Goal: Task Accomplishment & Management: Complete application form

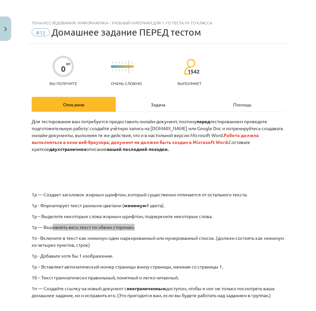
scroll to position [112, 0]
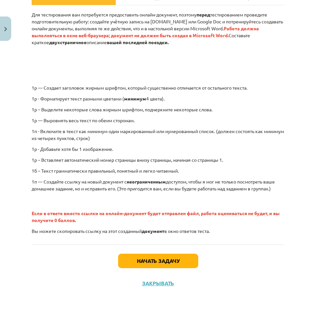
click at [212, 106] on font "1p – Выделите некоторые слова жирным шрифтом, подчеркните некоторые слова." at bounding box center [122, 109] width 181 height 6
click at [174, 259] on button "Начать задачу" at bounding box center [158, 261] width 80 height 15
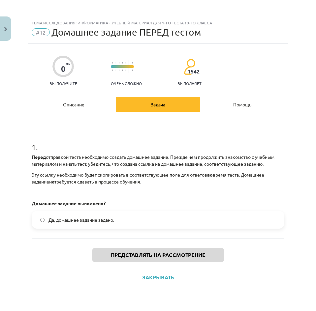
click at [75, 218] on font "Да, домашнее задание задано." at bounding box center [81, 220] width 66 height 6
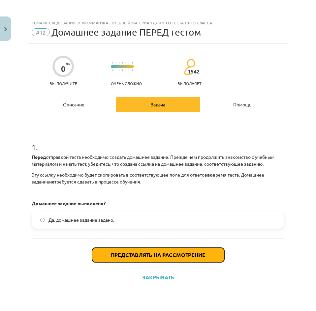
click at [210, 248] on button "Представлять на рассмотрение" at bounding box center [158, 255] width 132 height 15
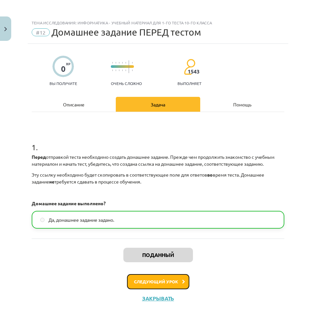
click at [157, 289] on button "Следующий урок" at bounding box center [158, 281] width 62 height 15
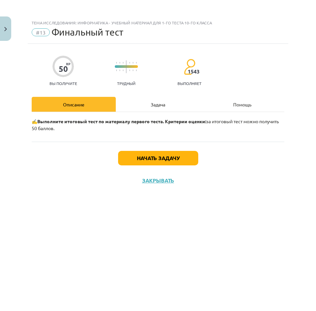
click at [162, 109] on div "Задача" at bounding box center [158, 104] width 84 height 15
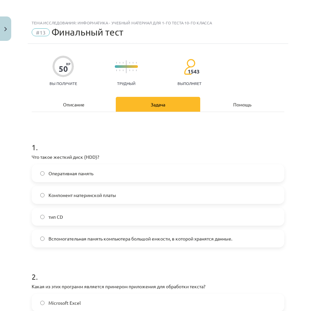
click at [78, 107] on div "Описание" at bounding box center [74, 104] width 84 height 15
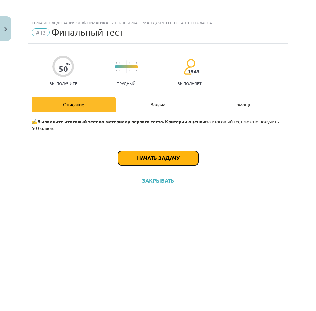
click at [135, 157] on button "Начать задачу" at bounding box center [158, 158] width 80 height 15
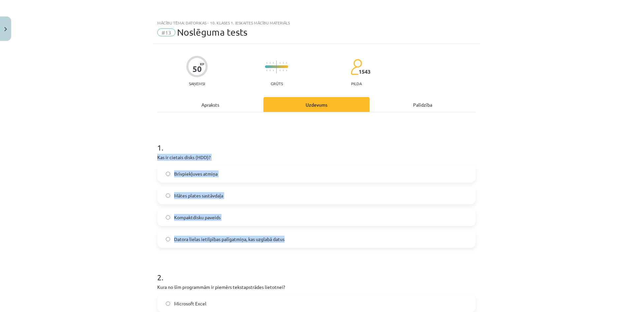
drag, startPoint x: 136, startPoint y: 156, endPoint x: 337, endPoint y: 234, distance: 215.5
click at [316, 234] on div "Mācību tēma: Datorikas - 10. klases 1. ieskaites mācību materiāls #13 Noslēguma…" at bounding box center [316, 156] width 633 height 312
copy div "Kas ir cietais disks (HDD)? Brīvpiekļuves atmiņa Mātes plates sastāvdaļa Kompak…"
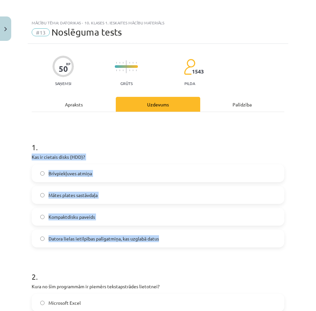
click at [102, 245] on label "Datora lielas ietilpības palīgatmiņa, kas uzglabā datus" at bounding box center [157, 238] width 251 height 16
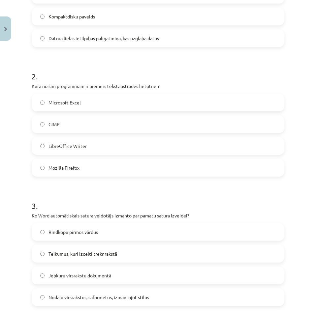
scroll to position [231, 0]
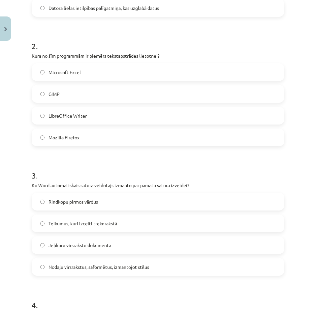
click at [125, 118] on label "LibreOffice Writer" at bounding box center [157, 115] width 251 height 16
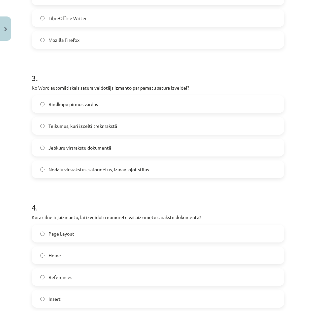
scroll to position [330, 0]
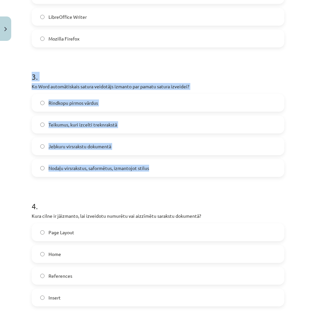
drag, startPoint x: 19, startPoint y: 76, endPoint x: 182, endPoint y: 170, distance: 188.4
click at [182, 170] on div "Mācību tēma: Datorikas - 10. klases 1. ieskaites mācību materiāls #13 Noslēguma…" at bounding box center [158, 155] width 316 height 311
copy div "3 . Ko Word automātiskais satura veidotājs izmanto par pamatu satura izveidei? …"
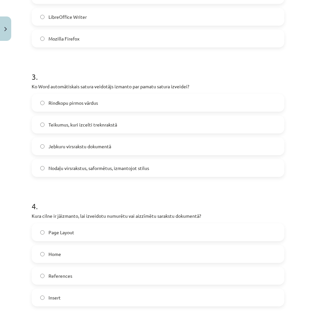
click at [83, 173] on label "Nodaļu virsrakstus, saformētus, izmantojot stilus" at bounding box center [157, 168] width 251 height 16
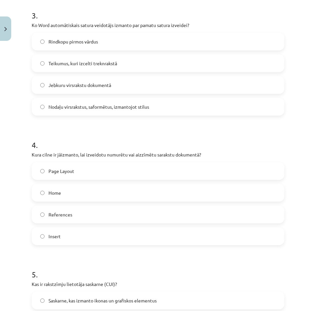
scroll to position [429, 0]
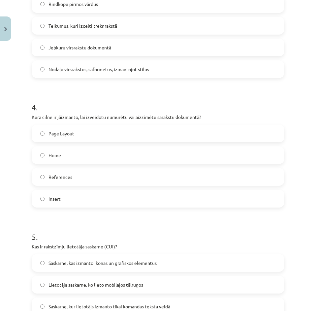
click at [87, 197] on label "Insert" at bounding box center [157, 199] width 251 height 16
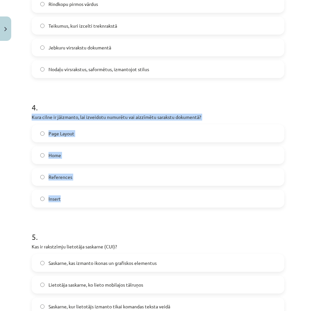
drag, startPoint x: 29, startPoint y: 115, endPoint x: 166, endPoint y: 197, distance: 159.1
copy div "Kura cilne ir jāizmanto, lai izveidotu numurētu vai aizzīmētu sarakstu dokument…"
click at [5, 172] on div "Mācību tēma: Datorikas - 10. klases 1. ieskaites mācību materiāls #13 Noslēguma…" at bounding box center [158, 155] width 316 height 311
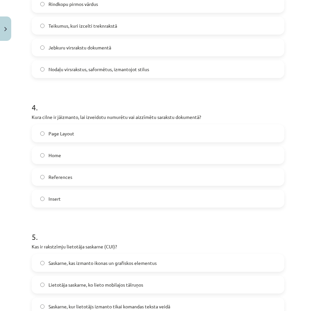
click at [92, 153] on label "Home" at bounding box center [157, 155] width 251 height 16
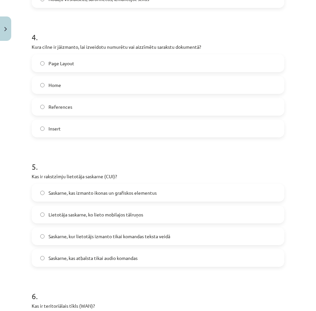
scroll to position [528, 0]
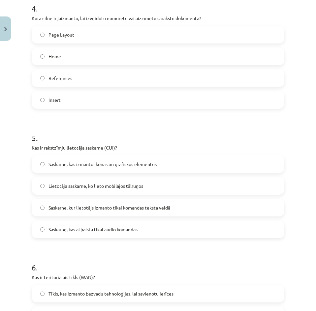
drag, startPoint x: 5, startPoint y: 141, endPoint x: 172, endPoint y: 234, distance: 191.6
click at [172, 234] on div "Mācību tēma: Datorikas - 10. klases 1. ieskaites mācību materiāls #13 Noslēguma…" at bounding box center [158, 155] width 316 height 311
copy div "5 . Kas ir rakstzīmju lietotāja saskarne (CUI)? Saskarne, kas izmanto ikonas un…"
click at [199, 205] on label "Saskarne, kur lietotājs izmanto tikai komandas teksta veidā" at bounding box center [157, 207] width 251 height 16
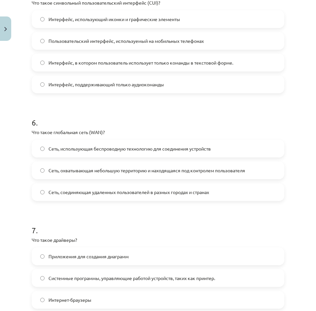
scroll to position [692, 0]
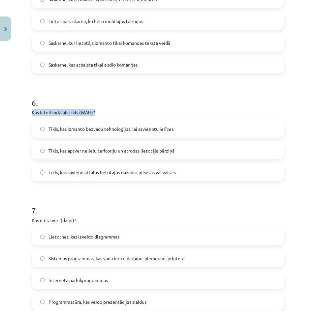
drag, startPoint x: 95, startPoint y: 111, endPoint x: 28, endPoint y: 109, distance: 67.0
click at [28, 109] on div "50 XP Saņemsi Grūts 1543 pilda Apraksts Uzdevums Palīdzība 1 . Kas ir cietais d…" at bounding box center [158, 59] width 260 height 1417
click at [14, 128] on div "Mācību tēma: Datorikas - 10. klases 1. ieskaites mācību materiāls #13 Noslēguma…" at bounding box center [158, 155] width 316 height 311
click at [91, 177] on label "Tīkls, kas savieno attālus lietotājus dažādās pilsētās vai valstīs" at bounding box center [157, 172] width 251 height 16
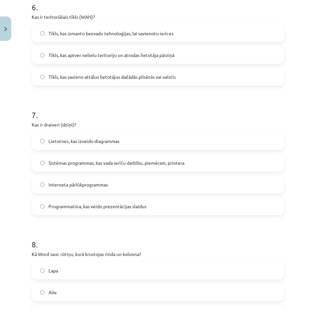
scroll to position [791, 0]
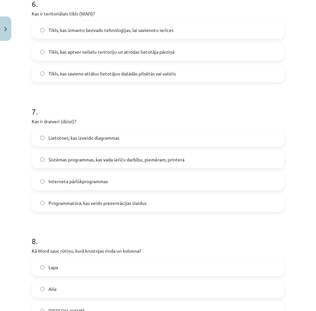
click at [119, 157] on span "Sistēmas programmas, kas vada ierīču darbību, piemēram, printera" at bounding box center [116, 159] width 136 height 7
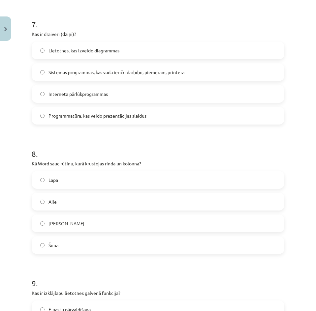
scroll to position [890, 0]
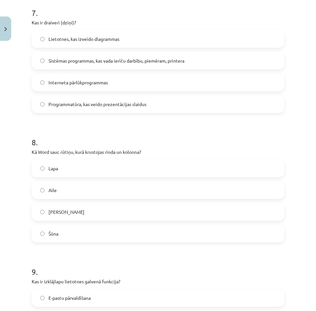
drag, startPoint x: 20, startPoint y: 151, endPoint x: 125, endPoint y: 241, distance: 138.9
click at [125, 241] on div "Mācību tēma: Datorikas - 10. klases 1. ieskaites mācību materiāls #13 Noslēguma…" at bounding box center [158, 155] width 316 height 311
copy div "Kā Word sauc rūtiņu, kurā krustojas rinda un kolonna? Lapa Aile Krustiņš Šūna"
click at [81, 229] on label "Šūna" at bounding box center [157, 234] width 251 height 16
click at [195, 135] on h1 "8 ." at bounding box center [158, 136] width 253 height 20
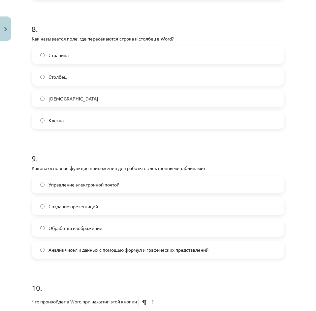
scroll to position [1022, 0]
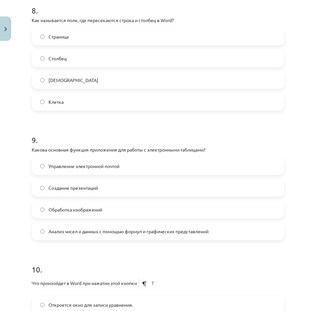
click at [203, 237] on label "Анализ чисел и данных с помощью формул и графических представлений" at bounding box center [157, 231] width 251 height 16
click at [295, 8] on div "Тема исследования: Информатика - учебный материал для 1-го теста 10-го класса #…" at bounding box center [158, 155] width 316 height 311
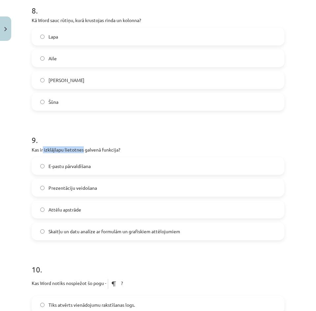
drag, startPoint x: 83, startPoint y: 149, endPoint x: 51, endPoint y: 151, distance: 31.7
click at [44, 152] on p "Kas ir izklājlapu lietotnes galvenā funkcija?" at bounding box center [158, 149] width 253 height 7
click at [13, 196] on div "Mācību tēma: Datorikas - 10. klases 1. ieskaites mācību materiāls #13 Noslēguma…" at bounding box center [158, 155] width 316 height 311
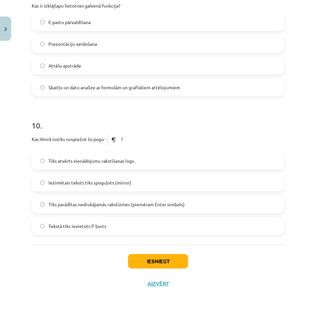
scroll to position [1166, 0]
click at [224, 204] on label "Tiks parādītas nedrukājamās rakstīzmes (piemēram Enter simbols)" at bounding box center [157, 204] width 251 height 16
click at [144, 260] on button "Iesniegt" at bounding box center [158, 261] width 60 height 15
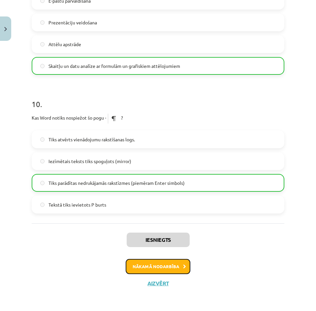
click at [166, 264] on button "Nākamā nodarbība" at bounding box center [158, 266] width 65 height 15
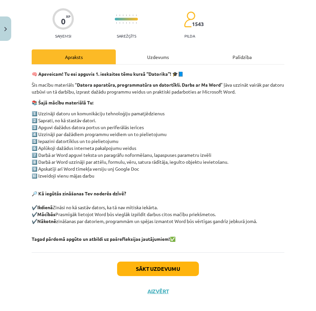
scroll to position [49, 0]
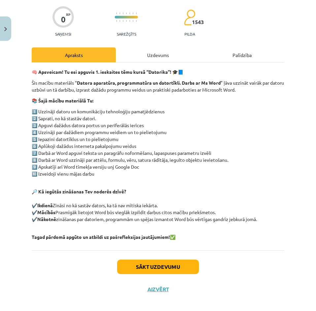
click at [156, 61] on div "Uzdevums" at bounding box center [158, 54] width 84 height 15
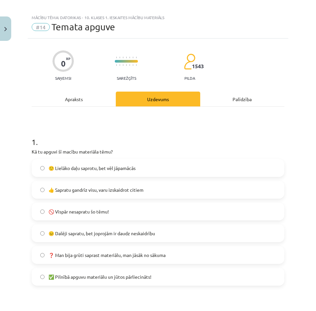
scroll to position [0, 0]
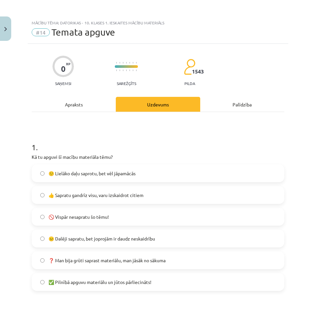
click at [87, 106] on div "Apraksts" at bounding box center [74, 104] width 84 height 15
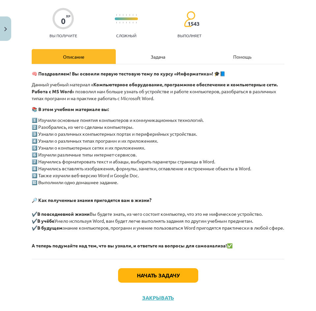
scroll to position [49, 0]
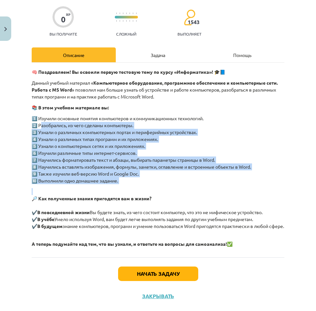
drag, startPoint x: 39, startPoint y: 123, endPoint x: 127, endPoint y: 186, distance: 107.6
click at [127, 186] on div "🧠 Поздравляем! Вы освоили первую тестовую тему по курсу «Информатика»! 🎓📘 Данны…" at bounding box center [158, 158] width 253 height 179
click at [167, 277] on font "Начать задачу" at bounding box center [158, 273] width 43 height 7
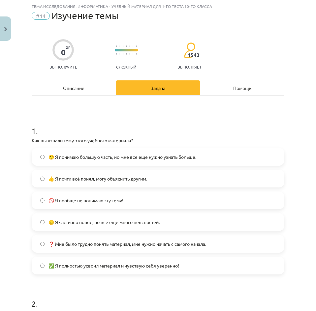
click at [160, 161] on label "🙂 Я понимаю большую часть, но мне все еще нужно узнать больше." at bounding box center [157, 157] width 251 height 16
click at [76, 176] on font "👍 Я почти всё понял, могу объяснить другим." at bounding box center [97, 179] width 99 height 6
click at [83, 160] on span "🙂 Я понимаю большую часть, но мне все еще нужно узнать больше." at bounding box center [122, 157] width 148 height 7
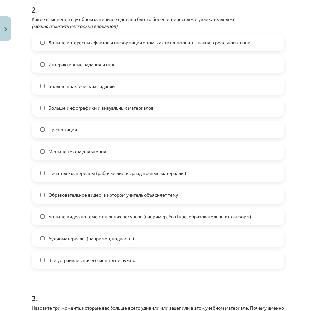
scroll to position [313, 0]
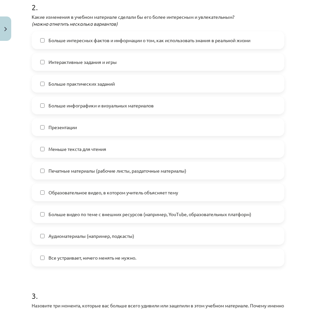
click at [152, 192] on font "Образовательное видео, в котором учитель объясняет тему" at bounding box center [113, 193] width 130 height 6
click at [157, 152] on label "Меньше текста для чтения" at bounding box center [157, 149] width 251 height 16
click at [119, 47] on label "Больше интересных фактов и информации о том, как использовать знания в реальной…" at bounding box center [157, 40] width 251 height 16
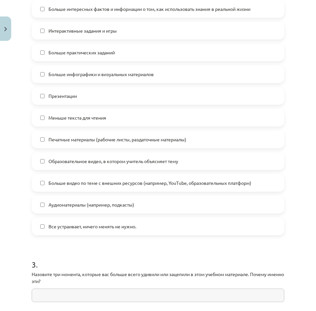
scroll to position [346, 0]
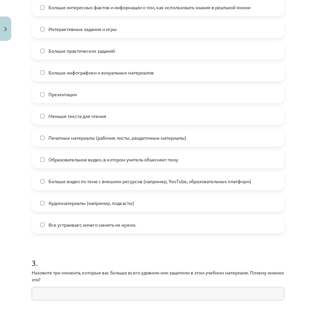
click at [228, 223] on label "Все устраивает, ничего менять не нужно." at bounding box center [157, 225] width 251 height 16
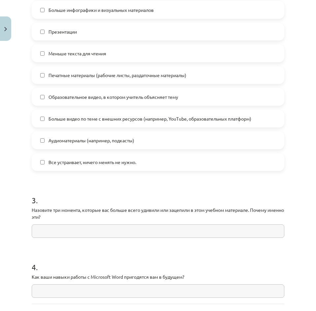
scroll to position [445, 0]
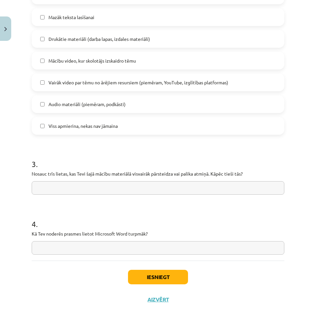
click at [189, 189] on input "text" at bounding box center [158, 188] width 253 height 14
paste input "**********"
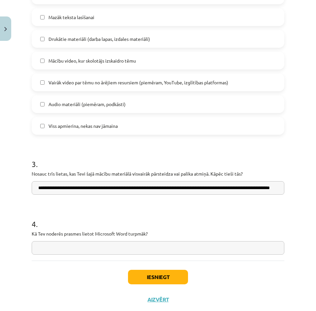
scroll to position [0, 40]
type input "**********"
click at [216, 245] on input "text" at bounding box center [158, 248] width 253 height 14
paste input "**********"
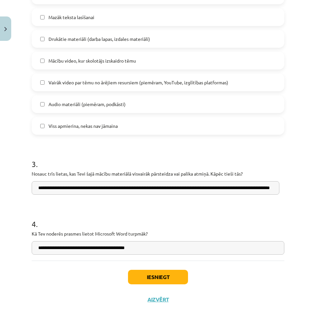
type input "**********"
click at [169, 281] on button "Iesniegt" at bounding box center [158, 277] width 60 height 15
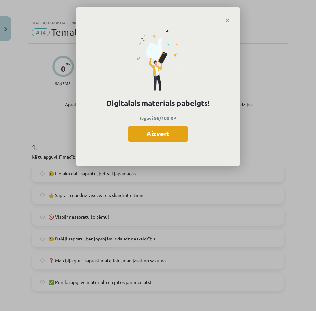
click at [140, 137] on button "Aizvērt" at bounding box center [158, 134] width 61 height 16
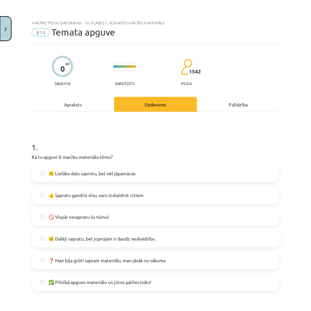
click at [4, 39] on button "Close" at bounding box center [5, 28] width 11 height 24
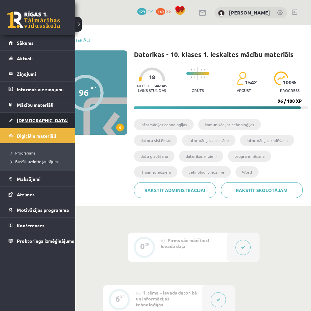
click at [34, 120] on span "[DEMOGRAPHIC_DATA]" at bounding box center [43, 120] width 52 height 6
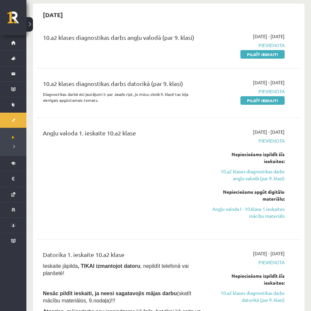
scroll to position [66, 0]
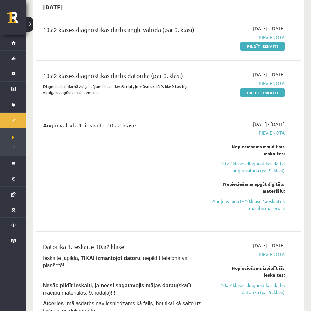
click at [76, 187] on div "Angļu valoda 1. ieskaite 10.a2 klase" at bounding box center [122, 171] width 168 height 100
click at [69, 91] on p "Diagnostikas darbā visi jautājumi ir par JavaScript, jo mūsu skolā 9. klasē tas…" at bounding box center [122, 89] width 158 height 12
click at [281, 92] on link "Pildīt ieskaiti" at bounding box center [262, 92] width 44 height 9
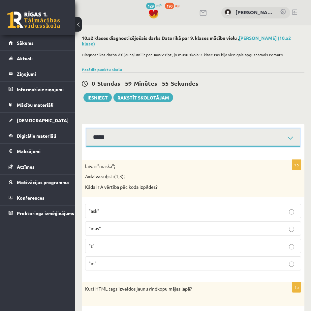
click at [288, 141] on select "**********" at bounding box center [192, 138] width 213 height 18
click at [286, 138] on select "**********" at bounding box center [192, 138] width 213 height 18
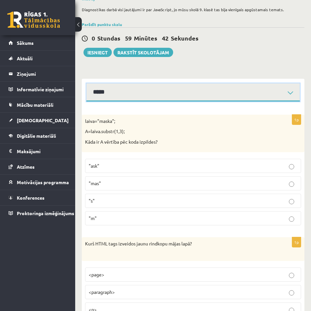
scroll to position [14, 0]
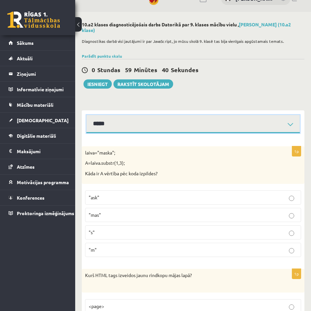
click at [171, 119] on select "**********" at bounding box center [192, 124] width 213 height 18
click at [86, 115] on select "**********" at bounding box center [192, 124] width 213 height 18
click at [160, 124] on select "**********" at bounding box center [192, 124] width 213 height 18
click at [86, 115] on select "**********" at bounding box center [192, 124] width 213 height 18
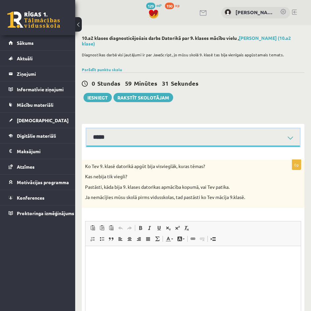
click at [156, 142] on select "**********" at bounding box center [192, 138] width 213 height 18
click at [86, 129] on select "**********" at bounding box center [192, 138] width 213 height 18
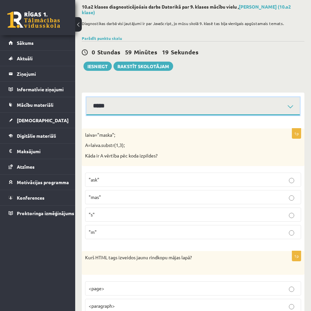
scroll to position [33, 0]
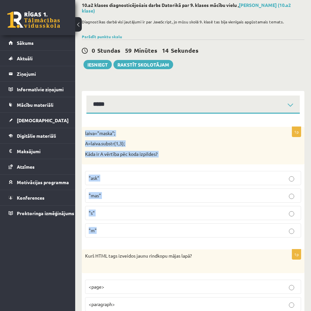
drag, startPoint x: 85, startPoint y: 133, endPoint x: 252, endPoint y: 235, distance: 195.5
click at [252, 235] on div "1p laiva="maska"; A=laiva.substr(1,3); Kāda ir A vērtība pēc koda izpildes? "as…" at bounding box center [193, 185] width 223 height 116
copy div "laiva="maska"; A=laiva.substr(1,3); Kāda ir A vērtība pēc koda izpildes? "ask" …"
click at [129, 175] on label ""ask"" at bounding box center [193, 178] width 216 height 14
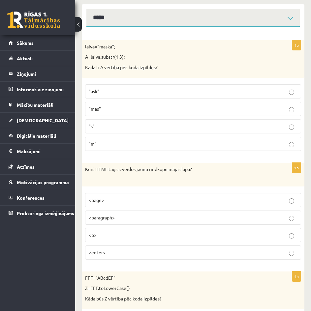
scroll to position [132, 0]
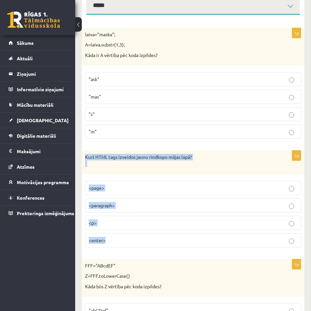
drag, startPoint x: 84, startPoint y: 158, endPoint x: 202, endPoint y: 246, distance: 147.3
click at [202, 246] on div "1p Kurš HTML tags izveidos jaunu rindkopu mājas lapā? <page> <paragraph> <p> <e…" at bounding box center [193, 202] width 223 height 102
copy div "Kurš HTML tags izveidos jaunu rindkopu mājas lapā? <page> <paragraph> <p> <ente…"
click at [243, 223] on p "<p>" at bounding box center [193, 223] width 209 height 7
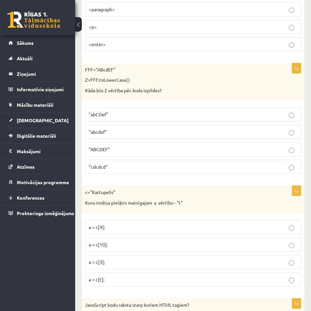
scroll to position [330, 0]
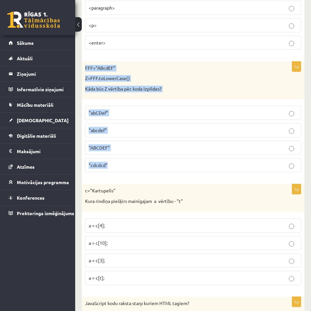
drag, startPoint x: 85, startPoint y: 66, endPoint x: 178, endPoint y: 167, distance: 137.2
click at [178, 167] on div "1p FFF="ABcdEF" Z=FFF.toLowerCase() Kāda būs Z vērtība pēc koda izpildes? "abCD…" at bounding box center [193, 120] width 223 height 116
copy div "FFF="ABcdEF" Z=FFF.toLowerCase() Kāda būs Z vērtība pēc koda izpildes? "abCDef"…"
click at [122, 128] on p ""abcdef"" at bounding box center [193, 130] width 209 height 7
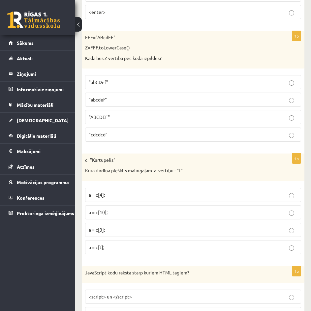
scroll to position [363, 0]
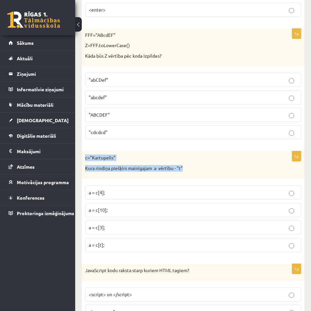
drag, startPoint x: 83, startPoint y: 155, endPoint x: 193, endPoint y: 171, distance: 111.3
click at [193, 171] on div "c="Kartupelis" Kura rindiņa piešķirs mainīgajam a vērtību - "t"" at bounding box center [193, 164] width 223 height 27
copy div "c="Kartupelis" Kura rindiņa piešķirs mainīgajam a vērtību - "t""
click at [121, 244] on p "a = c[t];" at bounding box center [193, 245] width 209 height 7
drag, startPoint x: 172, startPoint y: 171, endPoint x: 183, endPoint y: 171, distance: 10.9
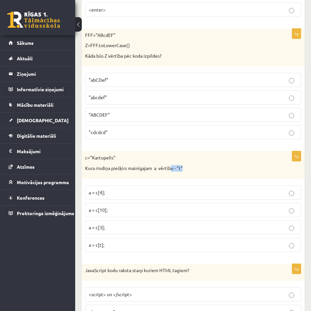
click at [183, 171] on p "Kura rindiņa piešķirs mainīgajam a vērtību - "t"" at bounding box center [176, 168] width 183 height 7
click at [134, 177] on div "c="Kartupelis" Kura rindiņa piešķirs mainīgajam a vērtību - "t"" at bounding box center [193, 164] width 223 height 27
click at [137, 229] on p "a = c[3];" at bounding box center [193, 227] width 209 height 7
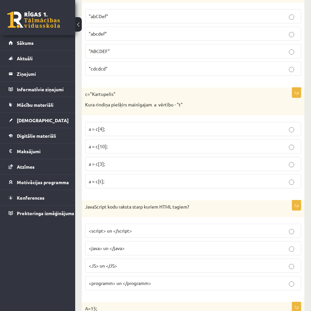
scroll to position [429, 0]
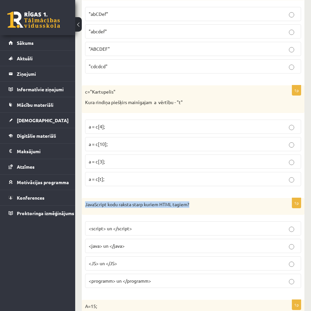
drag, startPoint x: 91, startPoint y: 203, endPoint x: 206, endPoint y: 202, distance: 115.4
click at [206, 202] on p "JavaScript kodu raksta starp kuriem HTML tagiem?" at bounding box center [176, 204] width 183 height 7
click at [123, 212] on div "JavaScript kodu raksta starp kuriem HTML tagiem?" at bounding box center [193, 206] width 223 height 17
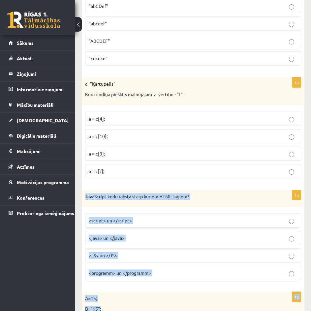
scroll to position [446, 0]
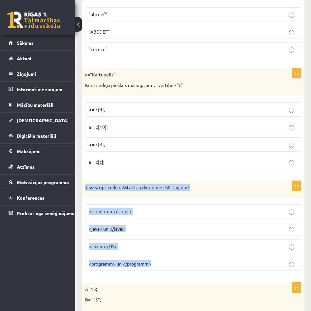
drag, startPoint x: 80, startPoint y: 201, endPoint x: 178, endPoint y: 268, distance: 119.0
click at [148, 214] on p "<script> un </script>" at bounding box center [193, 211] width 209 height 7
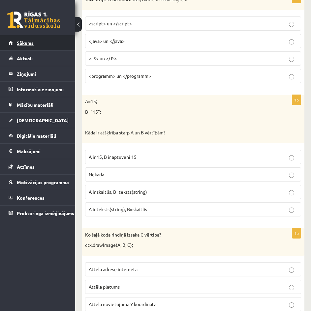
scroll to position [644, 0]
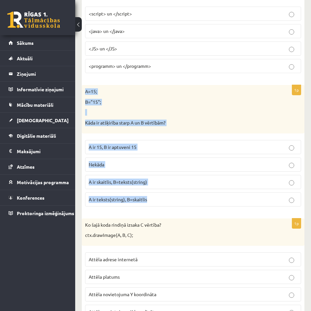
drag, startPoint x: 86, startPoint y: 90, endPoint x: 184, endPoint y: 205, distance: 150.4
click at [184, 205] on div "1p A=15; B="15"; Kāda ir atšķirība starp A un B vērtībām? A ir 15, B ir aptuven…" at bounding box center [193, 148] width 223 height 127
click at [188, 122] on p "Kāda ir atšķirība starp A un B vērtībām?" at bounding box center [176, 123] width 183 height 7
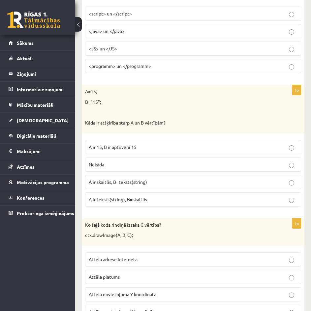
click at [165, 182] on p "A ir skaitlis, B=teksts(string)" at bounding box center [193, 182] width 209 height 7
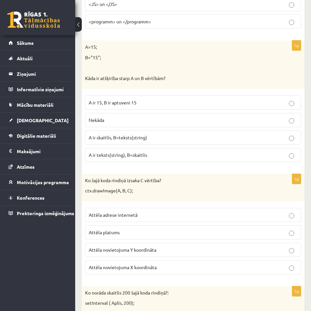
scroll to position [710, 0]
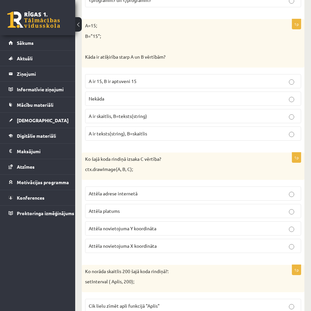
click at [178, 133] on p "A ir teksts(string), B=skaitlis" at bounding box center [193, 133] width 209 height 7
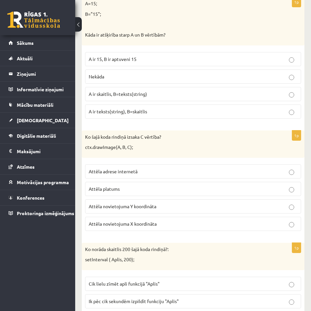
scroll to position [775, 0]
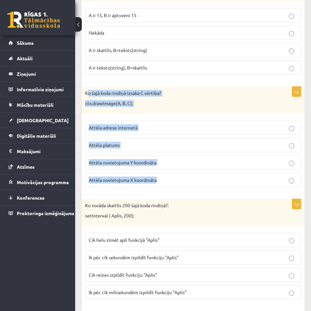
drag, startPoint x: 87, startPoint y: 91, endPoint x: 160, endPoint y: 188, distance: 121.2
click at [160, 188] on div "1p Ko šajā koda rindiņā izsaka C vērtība? ctx.drawImage(A, B, C); Attēla adrese…" at bounding box center [193, 140] width 223 height 106
drag, startPoint x: 84, startPoint y: 94, endPoint x: 189, endPoint y: 182, distance: 137.4
click at [189, 182] on div "1p Ko šajā koda rindiņā izsaka C vērtība? ctx.drawImage(A, B, C); Attēla adrese…" at bounding box center [193, 140] width 223 height 106
copy div "Ko šajā koda rindiņā izsaka C vērtība? ctx.drawImage(A, B, C); Attēla adrese in…"
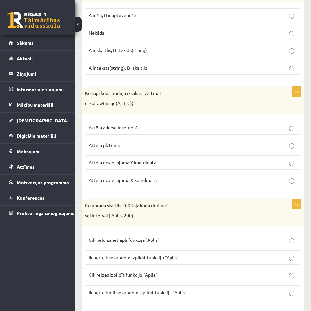
click at [193, 211] on div "Ko norāda skaitlis 200 šajā koda rindiņā?: setInterval ( Aplis, 200);" at bounding box center [193, 212] width 223 height 27
click at [149, 163] on span "Attēla novietojuma Y koordināta" at bounding box center [123, 163] width 68 height 6
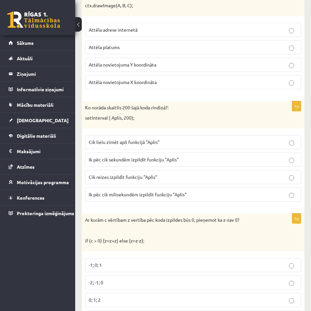
scroll to position [874, 0]
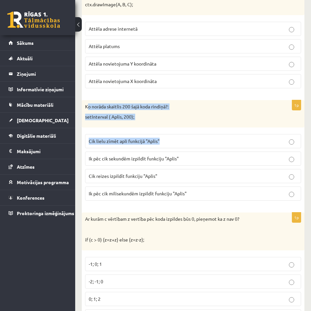
drag, startPoint x: 88, startPoint y: 106, endPoint x: 183, endPoint y: 127, distance: 96.6
click at [188, 128] on div "Ko norāda skaitlis 200 šajā koda rindiņā?: setInterval ( Aplis, 200);" at bounding box center [193, 113] width 223 height 27
click at [145, 123] on div "Ko norāda skaitlis 200 šajā koda rindiņā?: setInterval ( Aplis, 200);" at bounding box center [193, 113] width 223 height 27
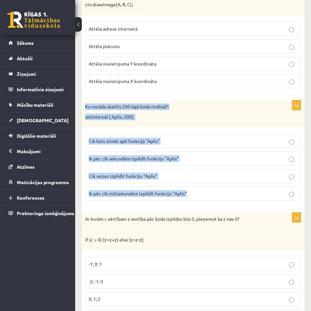
drag, startPoint x: 81, startPoint y: 105, endPoint x: 217, endPoint y: 188, distance: 158.9
copy div "Ko norāda skaitlis 200 šajā koda rindiņā?: setInterval ( Aplis, 200); Cik lielu…"
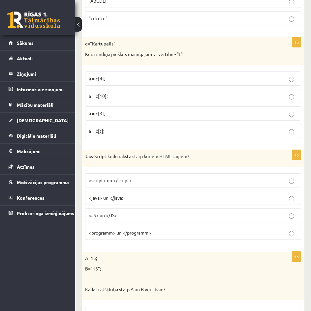
scroll to position [479, 0]
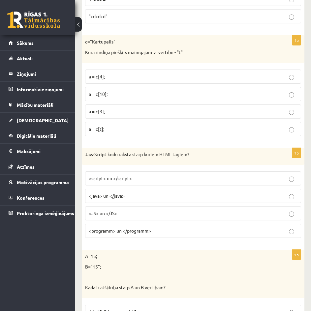
click at [150, 131] on p "a = c[t];" at bounding box center [193, 129] width 209 height 7
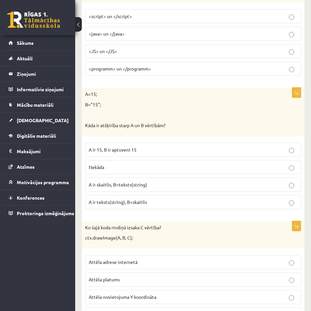
scroll to position [644, 0]
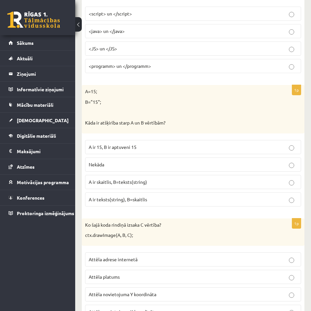
click at [203, 183] on p "A ir skaitlis, B=teksts(string)" at bounding box center [193, 182] width 209 height 7
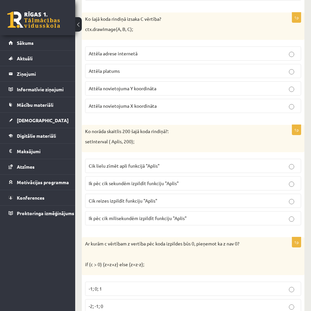
scroll to position [874, 0]
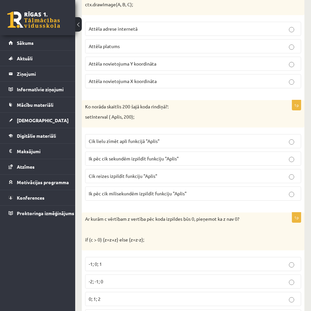
click at [216, 158] on p "Ik pēc cik sekundēm izpildīt funkciju "Aplis"" at bounding box center [193, 158] width 209 height 7
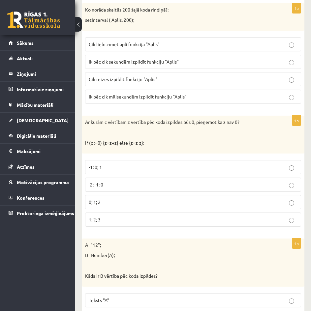
scroll to position [973, 0]
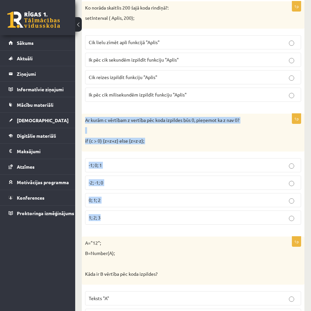
drag, startPoint x: 82, startPoint y: 119, endPoint x: 183, endPoint y: 214, distance: 137.6
click at [183, 214] on div "1p Ar kurām c vērtībam z vertība pēc koda izpildes būs 0, pieņemot ka z nav 0? …" at bounding box center [193, 172] width 223 height 116
copy div "Ar kurām c vērtībam z vertība pēc koda izpildes būs 0, pieņemot ka z nav 0? if …"
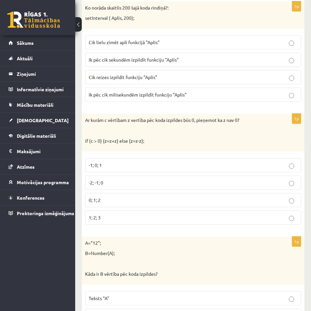
click at [155, 248] on div "A="12"; B=Number(A); Kāda ir B vērtība pēc koda izpildes?" at bounding box center [193, 261] width 223 height 48
click at [178, 166] on p "-1; 0; 1" at bounding box center [193, 165] width 209 height 7
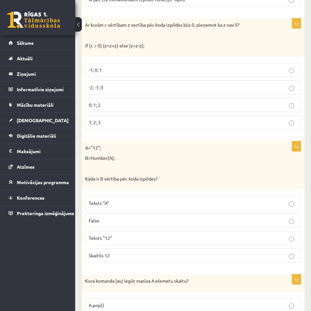
scroll to position [1072, 0]
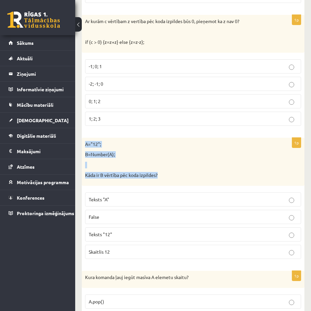
drag, startPoint x: 85, startPoint y: 144, endPoint x: 179, endPoint y: 184, distance: 102.2
click at [179, 184] on div "A="12"; B=Number(A); Kāda ir B vērtība pēc koda izpildes?" at bounding box center [193, 162] width 223 height 48
click at [153, 161] on div "A="12"; B=Number(A); Kāda ir B vērtība pēc koda izpildes?" at bounding box center [193, 162] width 223 height 48
drag, startPoint x: 82, startPoint y: 145, endPoint x: 185, endPoint y: 249, distance: 145.5
click at [185, 249] on div "1p A="12"; B=Number(A); Kāda ir B vērtība pēc koda izpildes? Teksts "A" False T…" at bounding box center [193, 201] width 223 height 127
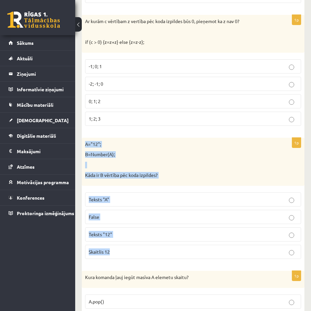
copy div "A="12"; B=Number(A); Kāda ir B vērtība pēc koda izpildes? Teksts "A" False Teks…"
click at [126, 256] on p "Skaitlis 12" at bounding box center [193, 252] width 209 height 7
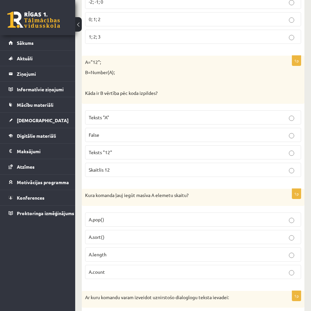
scroll to position [1204, 0]
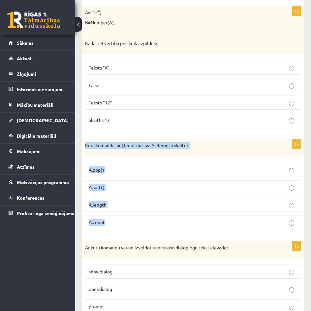
drag, startPoint x: 82, startPoint y: 142, endPoint x: 165, endPoint y: 226, distance: 117.7
click at [165, 226] on div "1p Kura komanda ļauj iegūt masīva A elemetu skaitu? A.pop() A.sort() A.length A…" at bounding box center [193, 187] width 223 height 96
copy div "Kura komanda ļauj iegūt masīva A elemetu skaitu? A.pop() A.sort() A.length A.co…"
click at [116, 209] on label "A.length" at bounding box center [193, 205] width 216 height 14
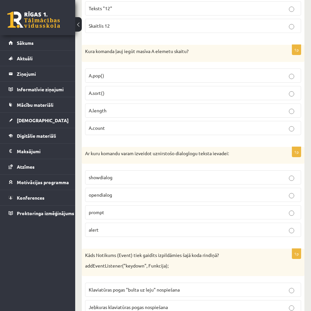
scroll to position [1336, 0]
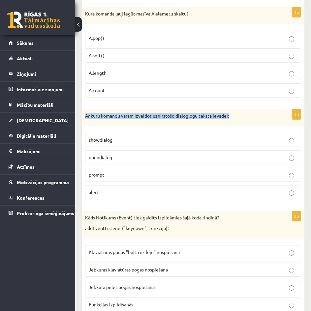
drag, startPoint x: 87, startPoint y: 115, endPoint x: 253, endPoint y: 120, distance: 165.6
click at [253, 120] on div "Ar kuru komandu varam izveidot uznirstošo dialoglogu teksta ievadei:" at bounding box center [193, 117] width 223 height 17
click at [229, 60] on label "A.sort()" at bounding box center [193, 55] width 216 height 14
drag, startPoint x: 83, startPoint y: 113, endPoint x: 232, endPoint y: 191, distance: 167.8
click at [232, 191] on div "1p Ar kuru komandu varam izveidot uznirstošo dialoglogu teksta ievadei: showdia…" at bounding box center [193, 157] width 223 height 96
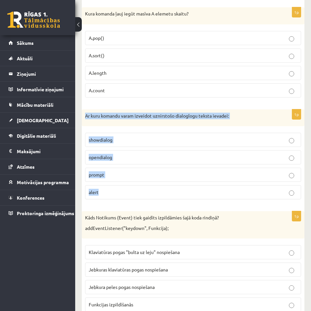
copy div "Ar kuru komandu varam izveidot uznirstošo dialoglogu teksta ievadei: showdialog…"
click at [132, 168] on fieldset "showdialog opendialog prompt alert" at bounding box center [193, 166] width 216 height 72
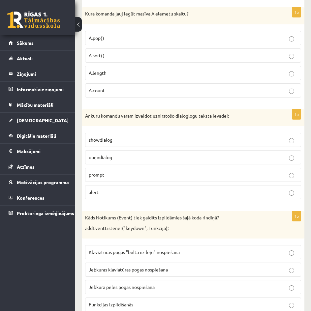
click at [130, 175] on p "prompt" at bounding box center [193, 174] width 209 height 7
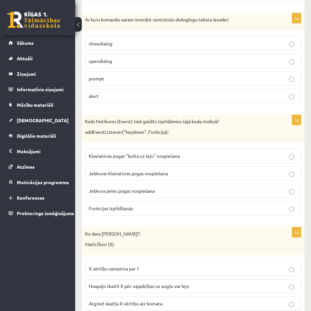
scroll to position [1435, 0]
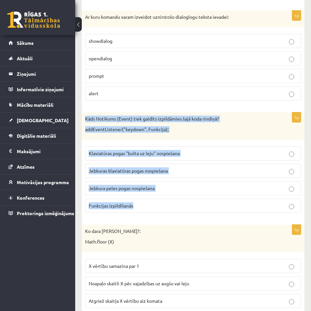
drag, startPoint x: 84, startPoint y: 119, endPoint x: 180, endPoint y: 199, distance: 125.2
click at [180, 199] on div "1p Kāds Notikums (Event) tiek gaidīts izpildāmies šajā koda rindiņā? addEventLi…" at bounding box center [193, 165] width 223 height 106
click at [191, 167] on label "Jebkuras klaviatūras pogas nospiešana" at bounding box center [193, 171] width 216 height 14
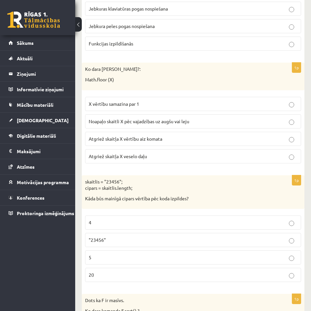
scroll to position [1600, 0]
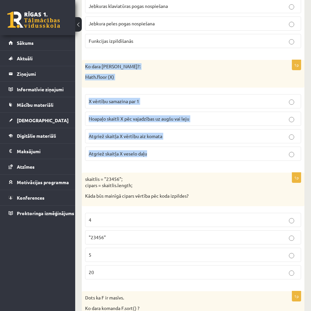
drag, startPoint x: 149, startPoint y: 154, endPoint x: 86, endPoint y: 59, distance: 114.1
click at [86, 59] on div "1p laiva="maska"; A=laiva.substr(1,3); Kāda ir A vērtība pēc koda izpildes? "as…" at bounding box center [193, 274] width 223 height 3455
click at [172, 166] on div "1p Ko dara koda rindiņa?: Math.floor (X) X vērtību samazina par 1 Noapaļo skait…" at bounding box center [193, 113] width 223 height 106
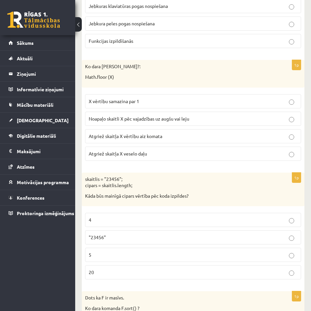
click at [172, 152] on p "Atgriež skaitļa X veselo daļu" at bounding box center [193, 153] width 209 height 7
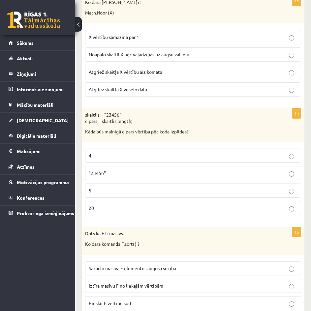
scroll to position [1666, 0]
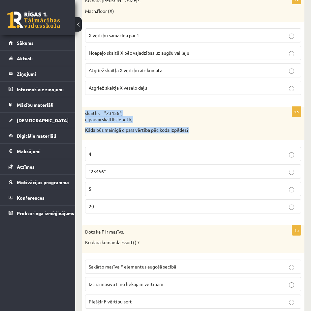
drag, startPoint x: 192, startPoint y: 129, endPoint x: 82, endPoint y: 110, distance: 110.9
click at [82, 110] on div "skaitlis = "23456"; cipars = skaitlis.length; Kāda būs mainīgā cipars vērtība p…" at bounding box center [193, 124] width 223 height 34
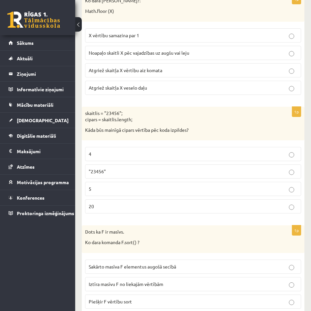
click at [232, 195] on label "5" at bounding box center [193, 189] width 216 height 14
drag, startPoint x: 140, startPoint y: 243, endPoint x: 85, endPoint y: 234, distance: 55.5
click at [85, 234] on div "Dots ka F ir masīvs. Ko dara komanda F.sort() ?" at bounding box center [193, 239] width 223 height 27
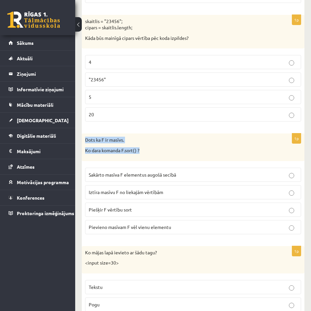
scroll to position [1765, 0]
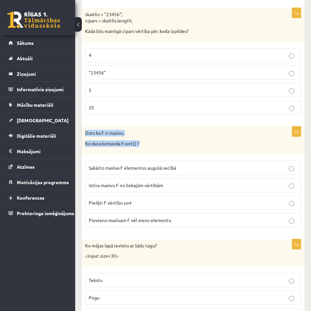
click at [140, 150] on div "Dots ka F ir masīvs. Ko dara komanda F.sort() ?" at bounding box center [193, 140] width 223 height 27
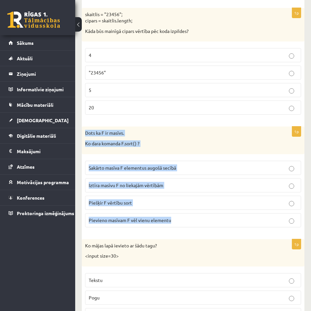
drag, startPoint x: 82, startPoint y: 132, endPoint x: 190, endPoint y: 217, distance: 137.8
click at [190, 217] on div "1p Dots ka F ir masīvs. Ko dara komanda F.sort() ? Sakārto masīva F elementus a…" at bounding box center [193, 180] width 223 height 106
click at [193, 168] on p "Sakārto masīva F elementus augošā secībā" at bounding box center [193, 168] width 209 height 7
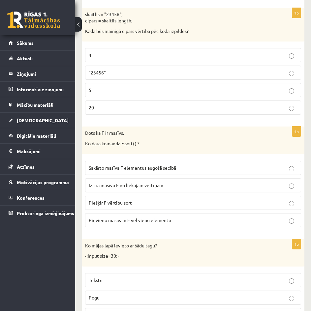
click at [193, 183] on p "Iztīra masīvu F no liekajām vērtībām" at bounding box center [193, 185] width 209 height 7
click at [207, 168] on p "Sakārto masīva F elementus augošā secībā" at bounding box center [193, 168] width 209 height 7
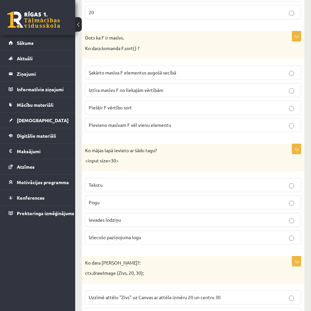
scroll to position [1863, 0]
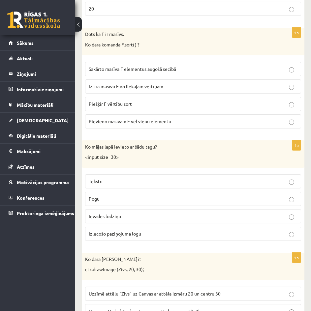
click at [195, 179] on p "Tekstu" at bounding box center [193, 181] width 209 height 7
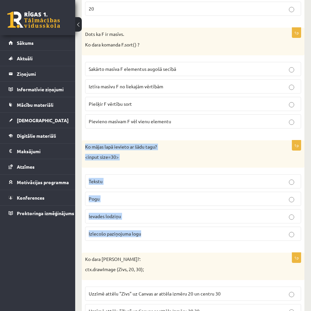
drag, startPoint x: 152, startPoint y: 234, endPoint x: 81, endPoint y: 146, distance: 112.8
click at [209, 211] on label "Ievades lodziņu" at bounding box center [193, 216] width 216 height 14
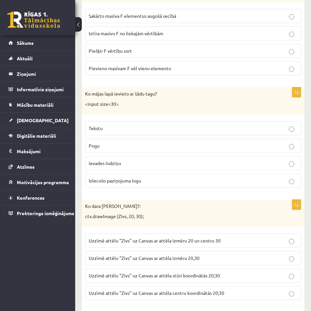
scroll to position [1962, 0]
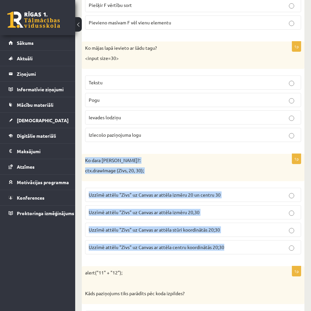
drag, startPoint x: 83, startPoint y: 158, endPoint x: 234, endPoint y: 246, distance: 175.2
click at [234, 246] on div "1p Ko dara koda rindiņa?: ctx.drawImage (Zivs, 20, 30); Uzzīmē attēlu "Zivs" uz…" at bounding box center [193, 207] width 223 height 106
click at [213, 213] on p "Uzzīmē attēlu "Zivs" uz Canvas ar attēla izmēru 20,30" at bounding box center [193, 212] width 209 height 7
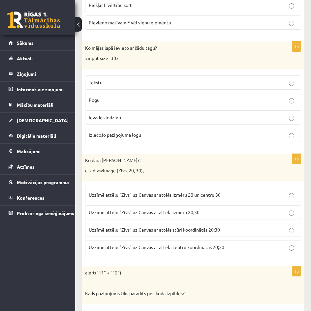
click at [225, 230] on p "Uzzīmē attēlu "Zivs" uz Canvas ar attēla stūri koordinātās 20;30" at bounding box center [193, 230] width 209 height 7
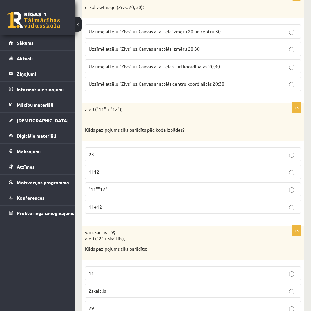
scroll to position [2127, 0]
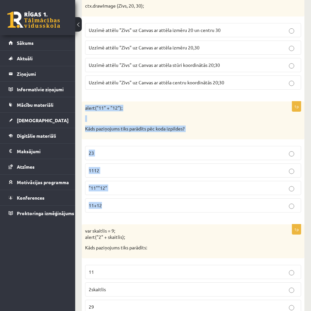
drag, startPoint x: 85, startPoint y: 103, endPoint x: 116, endPoint y: 206, distance: 107.8
click at [116, 206] on div "1p alert("11" + "12"); Kāds paziņojums tiks parādīts pēc koda izpildes? 23 1112…" at bounding box center [193, 160] width 223 height 116
click at [165, 166] on label "1112" at bounding box center [193, 171] width 216 height 14
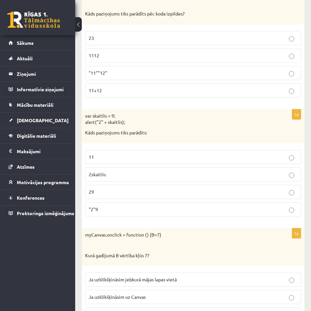
scroll to position [2259, 0]
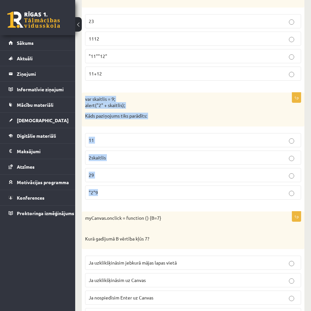
drag, startPoint x: 85, startPoint y: 99, endPoint x: 122, endPoint y: 195, distance: 102.9
click at [122, 195] on div "1p var skaitlis = 9; alert("2" + skaitlis); Kāds paziņojums tiks parādīts: 11 2…" at bounding box center [193, 149] width 223 height 112
click at [167, 175] on p "29" at bounding box center [193, 175] width 209 height 7
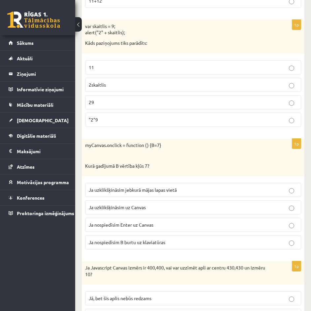
scroll to position [2358, 0]
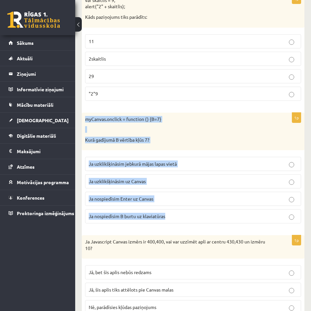
drag, startPoint x: 82, startPoint y: 115, endPoint x: 191, endPoint y: 224, distance: 153.9
click at [191, 224] on div "1p myCanvas.onclick = function () {B=7} Kurā gadījumā B vērtība kļūs 7? Ja uzkl…" at bounding box center [193, 171] width 223 height 116
click at [178, 132] on p at bounding box center [176, 129] width 183 height 7
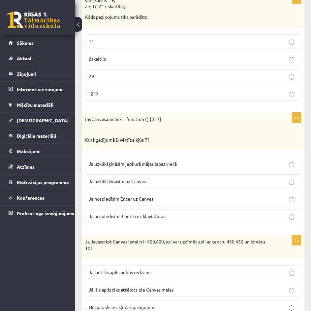
click at [187, 183] on p "Ja uzklikšķināsim uz Canvas" at bounding box center [193, 181] width 209 height 7
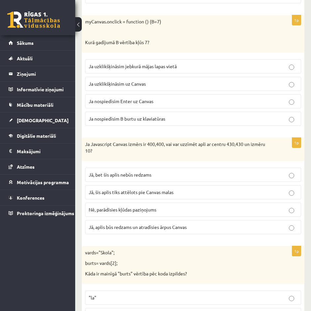
scroll to position [2457, 0]
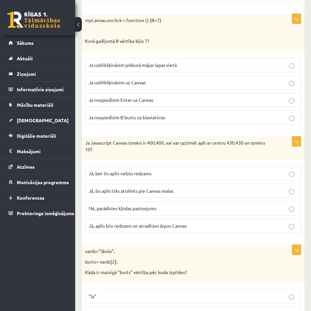
click at [124, 172] on span "Jā, bet šis aplis nebūs redzams" at bounding box center [120, 173] width 63 height 6
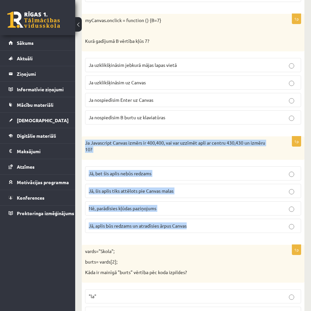
drag, startPoint x: 85, startPoint y: 137, endPoint x: 190, endPoint y: 226, distance: 137.2
click at [190, 226] on div "1p Ja Javascript Canvas izmērs ir 400,400, vai var uzzīmēt apli ar centru 430,4…" at bounding box center [193, 187] width 223 height 102
click at [183, 148] on p "Ja Javascript Canvas izmērs ir 400,400, vai var uzzīmēt apli ar centru 430,430 …" at bounding box center [176, 146] width 183 height 13
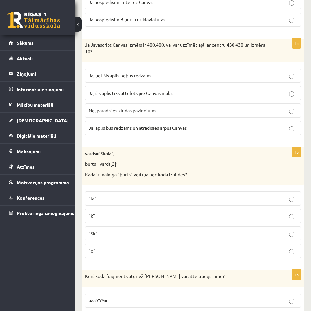
scroll to position [2556, 0]
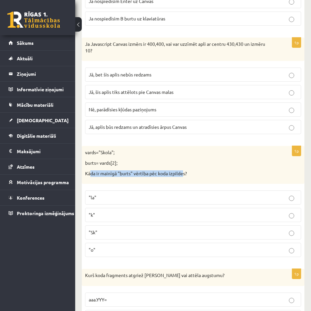
drag, startPoint x: 91, startPoint y: 174, endPoint x: 184, endPoint y: 179, distance: 93.5
click at [184, 179] on div "vards="Skola"; burts= vards[2]; Kāda ir mainīgā "burts" vērtība pēc koda izpild…" at bounding box center [193, 165] width 223 height 38
drag, startPoint x: 84, startPoint y: 154, endPoint x: 136, endPoint y: 252, distance: 110.8
click at [136, 252] on div "1p vards="Skola"; burts= vards[2]; Kāda ir mainīgā "burts" vērtība pēc koda izp…" at bounding box center [193, 204] width 223 height 116
click at [147, 247] on p ""o"" at bounding box center [193, 250] width 209 height 7
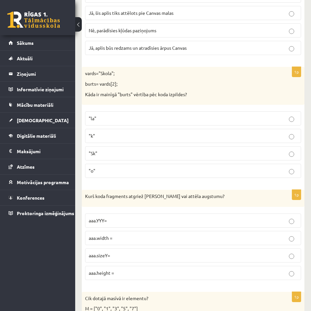
scroll to position [2655, 0]
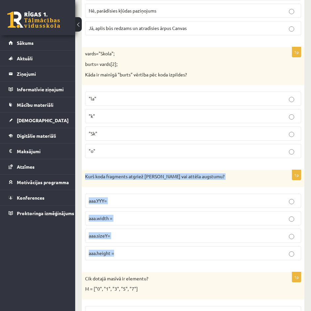
drag, startPoint x: 84, startPoint y: 174, endPoint x: 132, endPoint y: 262, distance: 100.9
click at [132, 262] on div "1p Kurš koda fragments atgriež Canvas vai attēla augstumu? aaa.YYY= aaa.width =…" at bounding box center [193, 218] width 223 height 96
click at [177, 255] on p "aaa.height =" at bounding box center [193, 253] width 209 height 7
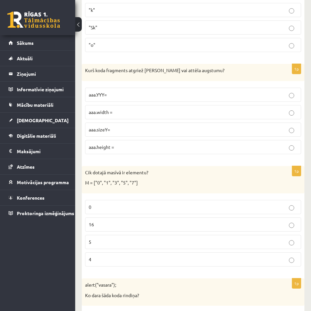
scroll to position [2787, 0]
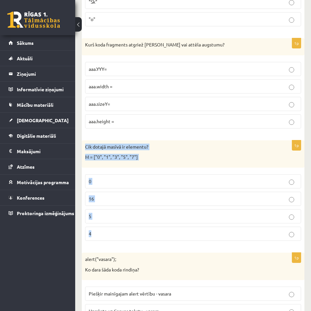
drag, startPoint x: 84, startPoint y: 145, endPoint x: 153, endPoint y: 230, distance: 109.9
click at [153, 230] on div "1p Cik dotajā masīvā ir elementu? M = ["0", "1", "3", "5", "7"] 0 16 5 4" at bounding box center [193, 193] width 223 height 106
click at [148, 160] on p "M = ["0", "1", "3", "5", "7"]" at bounding box center [176, 157] width 183 height 7
drag, startPoint x: 148, startPoint y: 232, endPoint x: 148, endPoint y: 217, distance: 15.2
click at [148, 217] on fieldset "0 16 5 4" at bounding box center [193, 207] width 216 height 72
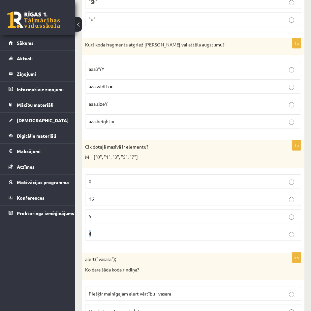
click at [148, 217] on p "5" at bounding box center [193, 216] width 209 height 7
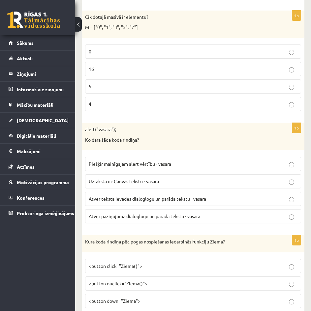
scroll to position [2919, 0]
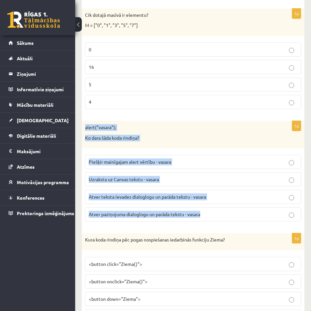
drag, startPoint x: 81, startPoint y: 120, endPoint x: 212, endPoint y: 214, distance: 160.7
click at [244, 198] on p "Atver teksta ievades dialoglogu un parāda tekstu - vasara" at bounding box center [193, 197] width 209 height 7
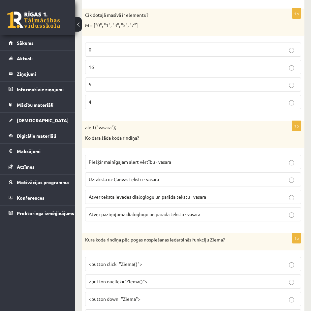
click at [142, 213] on span "Atver paziņojuma dialoglogu un parāda tekstu - vasara" at bounding box center [144, 214] width 111 height 6
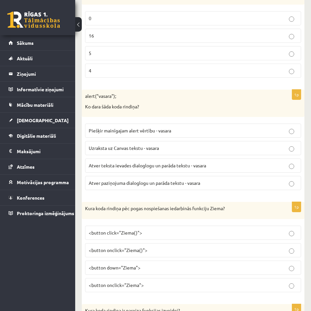
scroll to position [2952, 0]
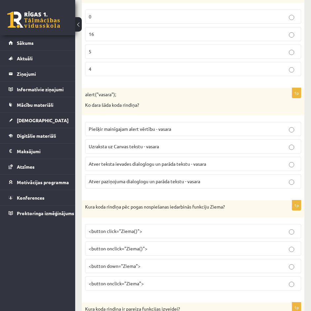
click at [236, 158] on label "Atver teksta ievades dialoglogu un parāda tekstu - vasara" at bounding box center [193, 164] width 216 height 14
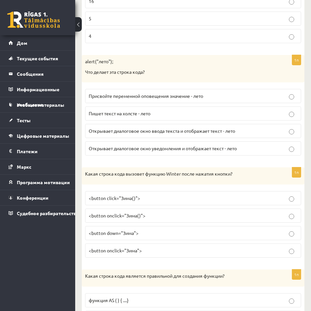
scroll to position [2984, 0]
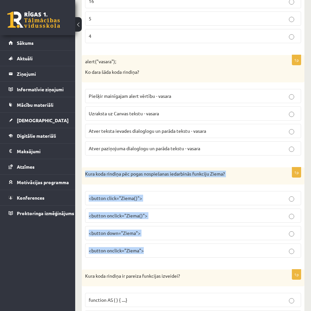
drag, startPoint x: 159, startPoint y: 253, endPoint x: 81, endPoint y: 177, distance: 108.7
click at [155, 217] on p "<button onclick="Ziema()">" at bounding box center [193, 215] width 209 height 7
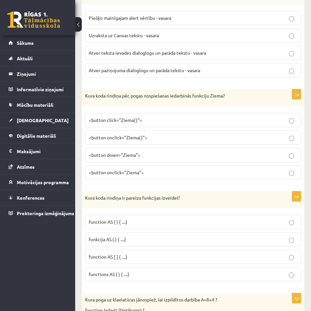
scroll to position [3083, 0]
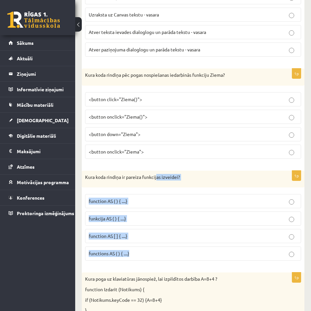
drag, startPoint x: 152, startPoint y: 252, endPoint x: 157, endPoint y: 182, distance: 69.8
click at [157, 183] on div "1p Kura koda rindiņa ir pareiza funkcijas izveidei? function AS ( ) { ....} fun…" at bounding box center [193, 219] width 223 height 96
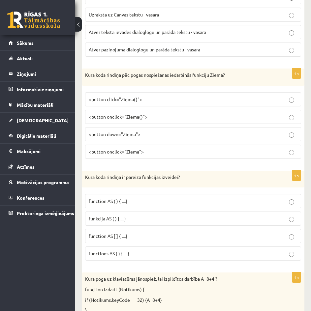
click at [154, 152] on p "<button onclick="Ziema">" at bounding box center [193, 151] width 209 height 7
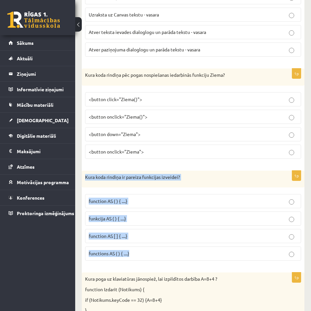
drag, startPoint x: 152, startPoint y: 263, endPoint x: 83, endPoint y: 175, distance: 112.0
click at [83, 175] on div "1p Kura koda rindiņa ir pareiza funkcijas izveidei? function AS ( ) { ....} fun…" at bounding box center [193, 219] width 223 height 96
click at [152, 260] on label "functions AS ( ) { ....}" at bounding box center [193, 254] width 216 height 14
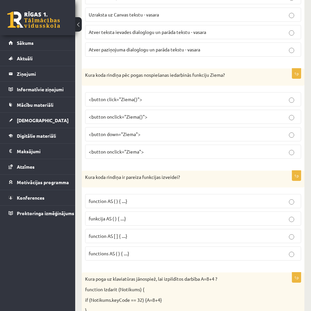
click at [133, 205] on p "function AS ( ) { ....}" at bounding box center [193, 201] width 209 height 7
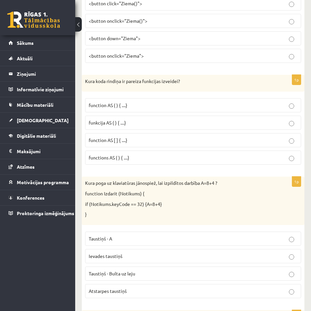
scroll to position [3182, 0]
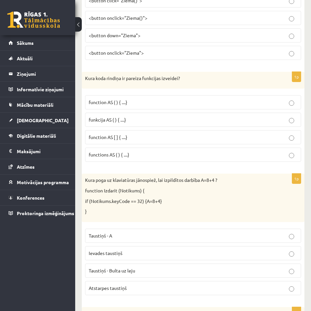
drag, startPoint x: 164, startPoint y: 200, endPoint x: 99, endPoint y: 205, distance: 64.5
click at [99, 205] on div "Kura poga uz klaviatūras jānospiež, lai izpildītos darbība A=8+4 ? function Izd…" at bounding box center [193, 198] width 223 height 48
drag, startPoint x: 90, startPoint y: 204, endPoint x: 148, endPoint y: 206, distance: 58.1
click at [148, 206] on div "Kura poga uz klaviatūras jānospiež, lai izpildītos darbība A=8+4 ? function Izd…" at bounding box center [193, 198] width 223 height 48
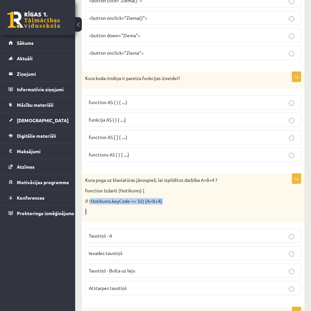
click at [111, 218] on div "Kura poga uz klaviatūras jānospiež, lai izpildītos darbība A=8+4 ? function Izd…" at bounding box center [193, 198] width 223 height 48
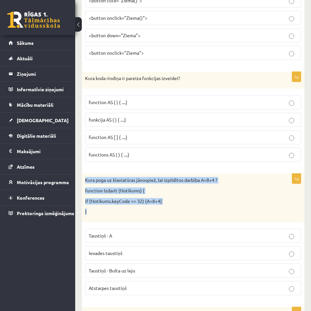
drag, startPoint x: 93, startPoint y: 216, endPoint x: 76, endPoint y: 179, distance: 40.4
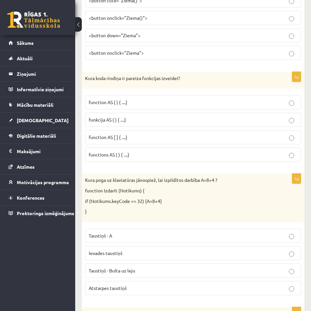
click at [130, 290] on p "Atstarpes taustiņš" at bounding box center [193, 288] width 209 height 7
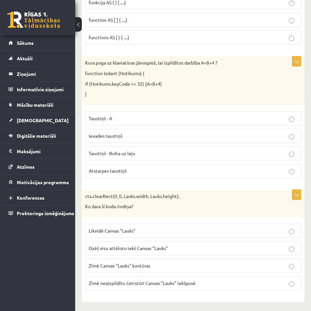
scroll to position [3301, 0]
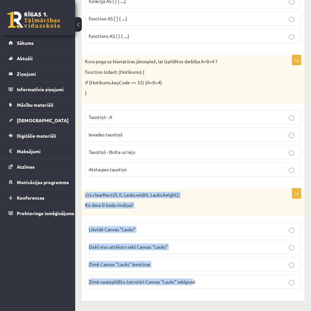
drag, startPoint x: 78, startPoint y: 190, endPoint x: 192, endPoint y: 287, distance: 149.7
click at [234, 245] on p "Dzēš visu attēloto iekš Canvas "Lauks"" at bounding box center [193, 247] width 209 height 7
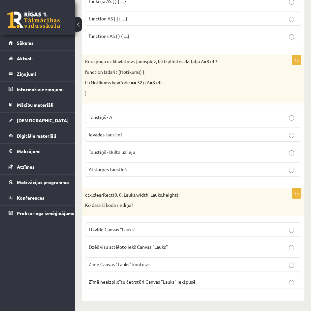
click at [234, 245] on p "Dzēš visu attēloto iekš Canvas "Lauks"" at bounding box center [193, 247] width 209 height 7
click at [218, 205] on p "Ko dara šī koda rindiņa?" at bounding box center [176, 205] width 183 height 7
click at [188, 245] on p "Dzēš visu attēloto iekš Canvas "Lauks"" at bounding box center [193, 247] width 209 height 7
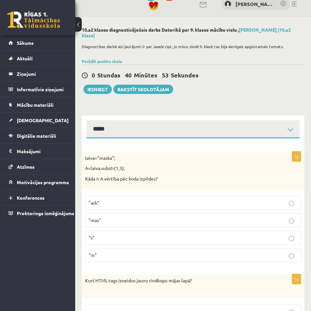
scroll to position [0, 0]
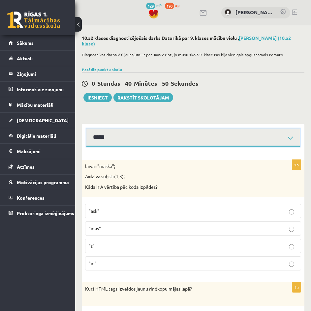
click at [229, 139] on select "**********" at bounding box center [192, 138] width 213 height 18
select select "**********"
click at [86, 129] on select "**********" at bounding box center [192, 138] width 213 height 18
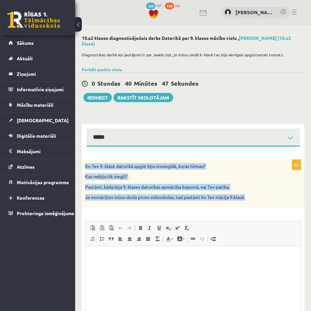
drag, startPoint x: 85, startPoint y: 161, endPoint x: 259, endPoint y: 201, distance: 178.3
click at [259, 201] on div "Ko Tev 9. klasē datorikā apgūt bija visvieglāk, kuras tēmas? Kas nebija tik vie…" at bounding box center [193, 184] width 223 height 48
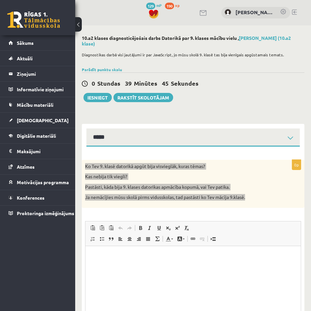
click at [195, 266] on html at bounding box center [192, 256] width 215 height 20
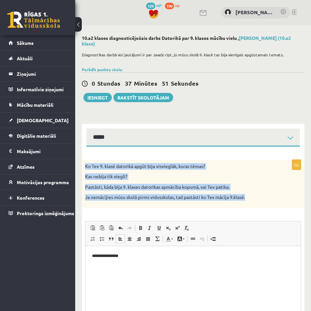
click at [168, 179] on p "Kas nebija tik viegli?" at bounding box center [176, 176] width 183 height 7
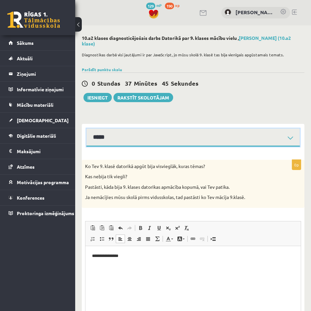
click at [181, 138] on select "**********" at bounding box center [192, 138] width 213 height 18
select select "**********"
click at [86, 129] on select "**********" at bounding box center [192, 138] width 213 height 18
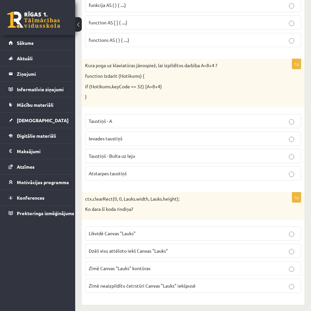
scroll to position [3301, 0]
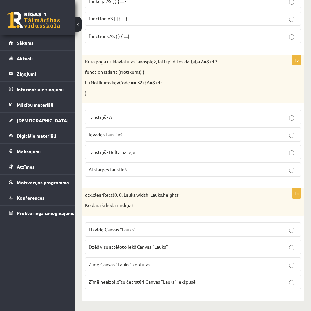
click at [116, 250] on p "Dzēš visu attēloto iekš Canvas "Lauks"" at bounding box center [193, 247] width 209 height 7
click at [180, 171] on p "Atstarpes taustiņš" at bounding box center [193, 169] width 209 height 7
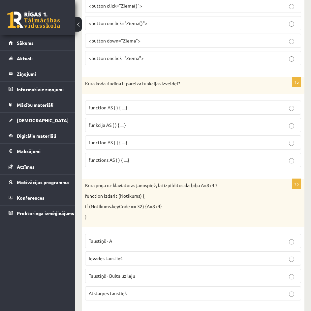
scroll to position [3169, 0]
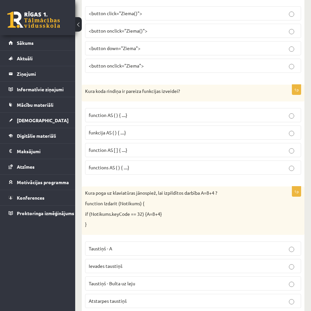
click at [154, 114] on p "function AS ( ) { ....}" at bounding box center [193, 115] width 209 height 7
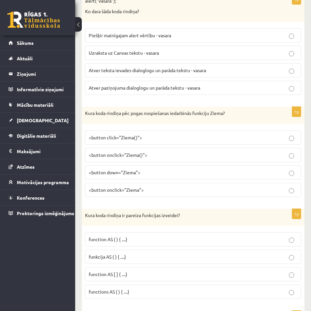
scroll to position [3038, 0]
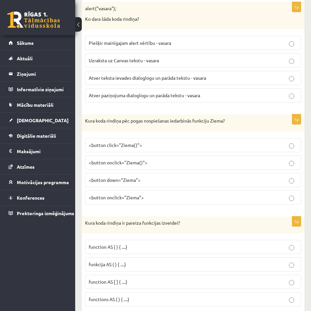
click at [172, 164] on p "<button onclick="Ziema()">" at bounding box center [193, 162] width 209 height 7
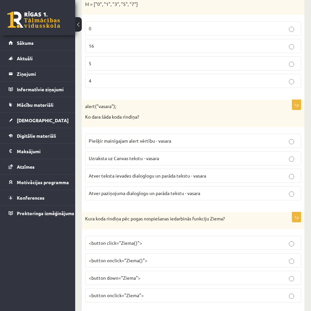
scroll to position [2939, 0]
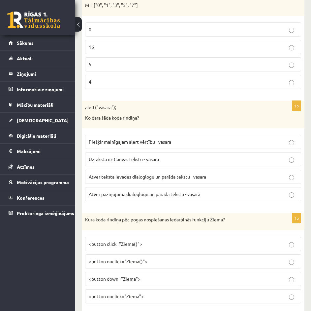
click at [223, 178] on p "Atver teksta ievades dialoglogu un parāda tekstu - vasara" at bounding box center [193, 176] width 209 height 7
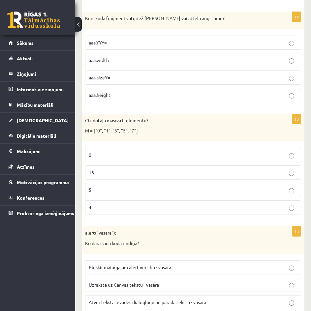
scroll to position [2807, 0]
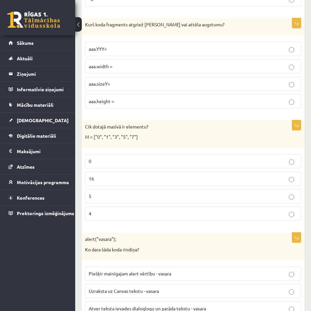
click at [186, 197] on p "5" at bounding box center [193, 196] width 209 height 7
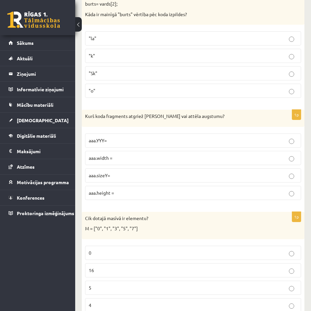
scroll to position [2708, 0]
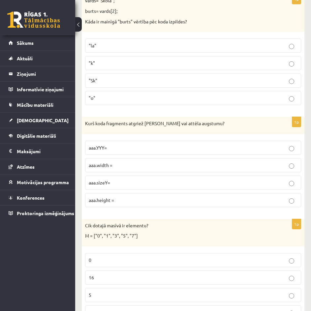
click at [164, 200] on p "aaa.height =" at bounding box center [193, 200] width 209 height 7
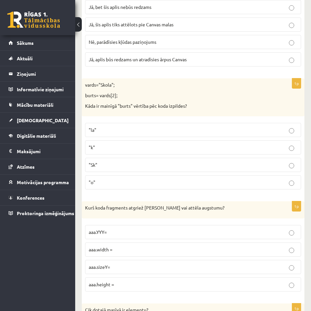
scroll to position [2609, 0]
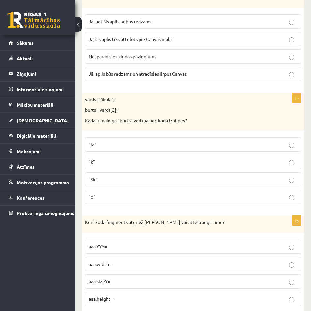
click at [164, 200] on p ""o"" at bounding box center [193, 197] width 209 height 7
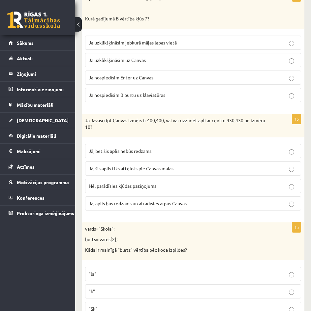
scroll to position [2477, 0]
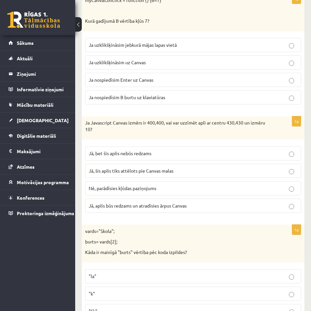
click at [193, 152] on p "Jā, bet šis aplis nebūs redzams" at bounding box center [193, 153] width 209 height 7
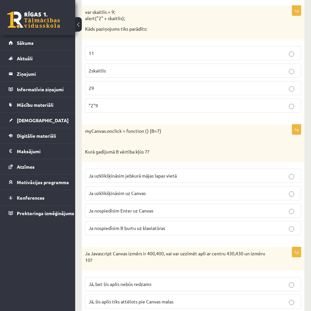
scroll to position [2345, 0]
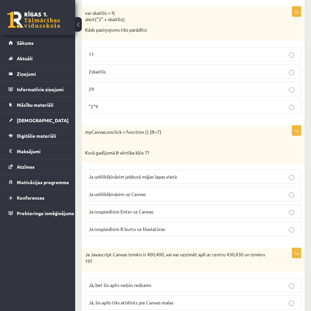
click at [178, 175] on p "Ja uzklikšķināsim jebkurā mājas lapas vietā" at bounding box center [193, 176] width 209 height 7
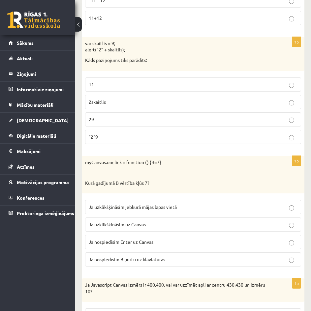
scroll to position [2312, 0]
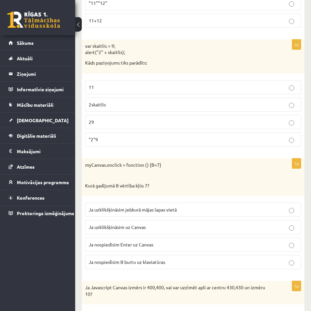
click at [154, 228] on p "Ja uzklikšķināsim uz Canvas" at bounding box center [193, 227] width 209 height 7
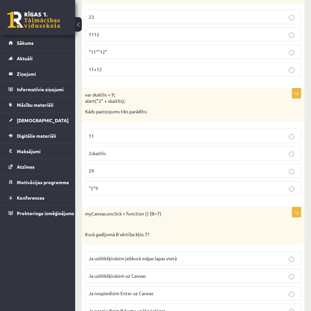
scroll to position [2246, 0]
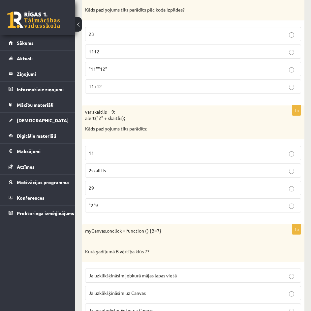
click at [117, 185] on p "29" at bounding box center [193, 188] width 209 height 7
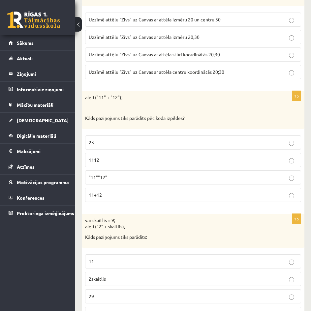
scroll to position [2114, 0]
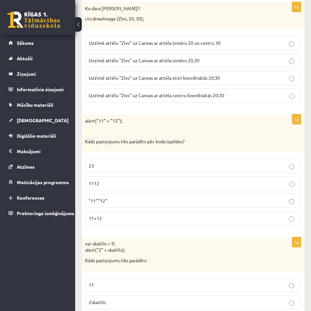
click at [179, 184] on p "1112" at bounding box center [193, 183] width 209 height 7
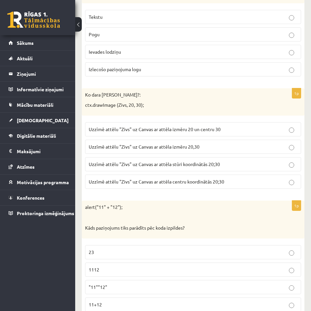
scroll to position [1983, 0]
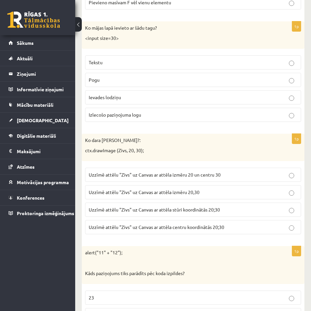
click at [194, 212] on span "Uzzīmē attēlu "Zivs" uz Canvas ar attēla stūri koordinātās 20;30" at bounding box center [154, 210] width 131 height 6
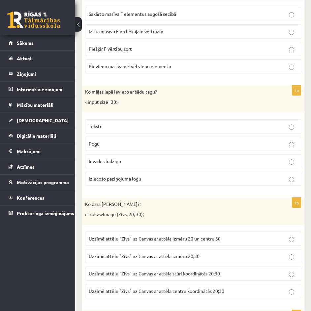
scroll to position [1917, 0]
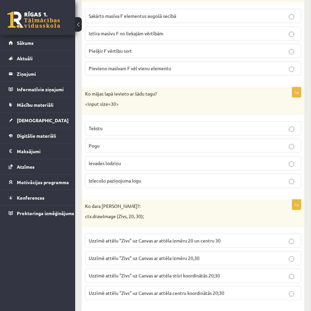
click at [179, 165] on p "Ievades lodziņu" at bounding box center [193, 163] width 209 height 7
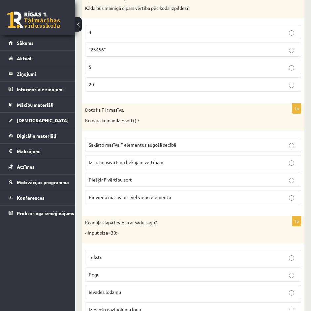
scroll to position [1752, 0]
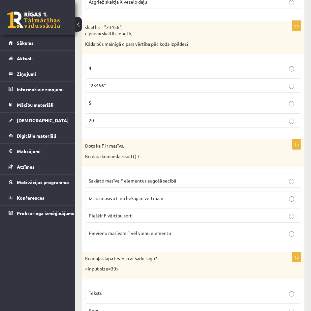
click at [243, 183] on p "Sakārto masīva F elementus augošā secībā" at bounding box center [193, 180] width 209 height 7
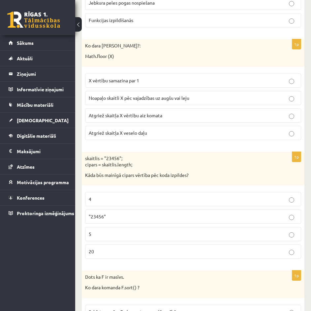
scroll to position [1620, 0]
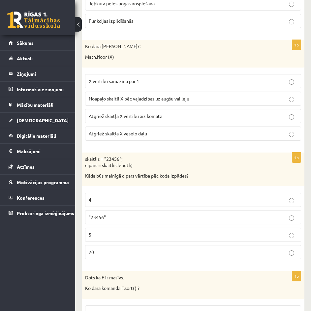
click at [197, 237] on p "5" at bounding box center [193, 234] width 209 height 7
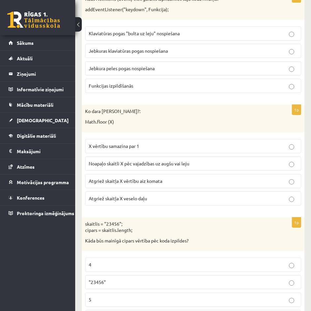
scroll to position [1554, 0]
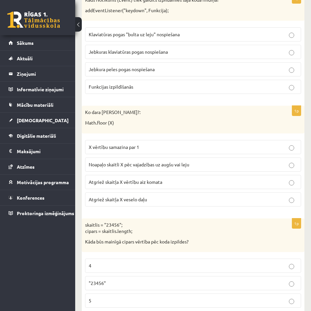
click at [189, 180] on p "Atgriež skaitļa X vērtību aiz komata" at bounding box center [193, 182] width 209 height 7
click at [179, 202] on p "Atgriež skaitļa X veselo daļu" at bounding box center [193, 199] width 209 height 7
click at [187, 185] on p "Atgriež skaitļa X vērtību aiz komata" at bounding box center [193, 182] width 209 height 7
click at [169, 200] on p "Atgriež skaitļa X veselo daļu" at bounding box center [193, 199] width 209 height 7
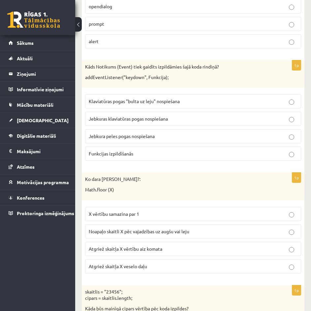
scroll to position [1488, 0]
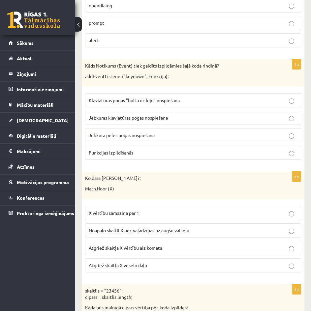
click at [176, 252] on p "Atgriež skaitļa X vērtību aiz komata" at bounding box center [193, 248] width 209 height 7
click at [174, 270] on label "Atgriež skaitļa X veselo daļu" at bounding box center [193, 265] width 216 height 14
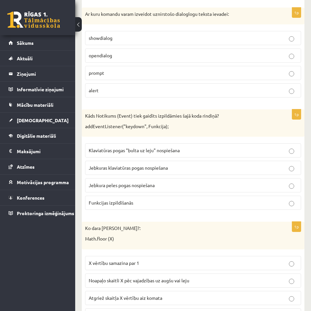
scroll to position [1422, 0]
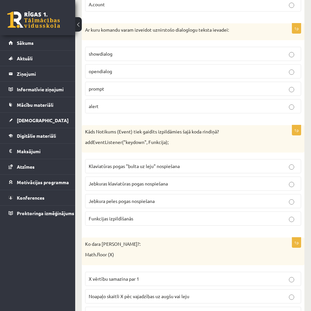
click at [173, 202] on p "Jebkura peles pogas nospiešana" at bounding box center [193, 201] width 209 height 7
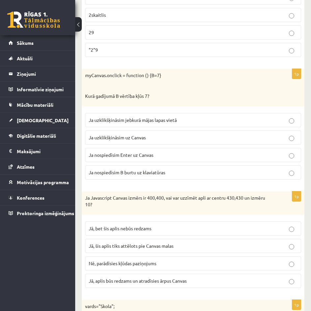
scroll to position [2411, 0]
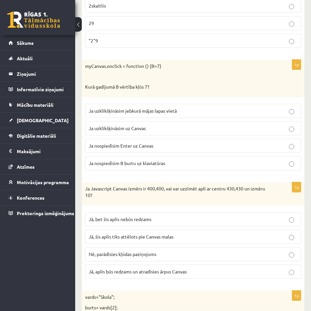
click at [210, 112] on p "Ja uzklikšķināsim jebkurā mājas lapas vietā" at bounding box center [193, 110] width 209 height 7
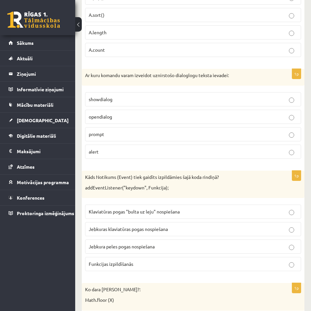
scroll to position [1323, 0]
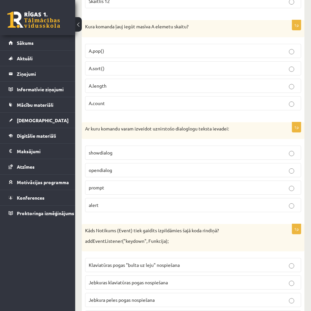
click at [209, 184] on label "prompt" at bounding box center [193, 188] width 216 height 14
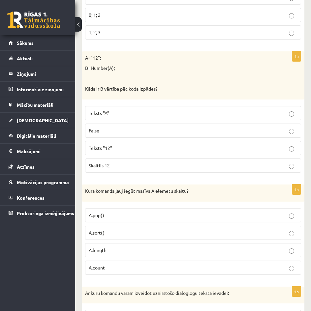
scroll to position [1158, 0]
click at [168, 256] on label "A.length" at bounding box center [193, 251] width 216 height 14
click at [161, 152] on p "Teksts "12"" at bounding box center [193, 148] width 209 height 7
click at [155, 173] on label "Skaitlis 12" at bounding box center [193, 166] width 216 height 14
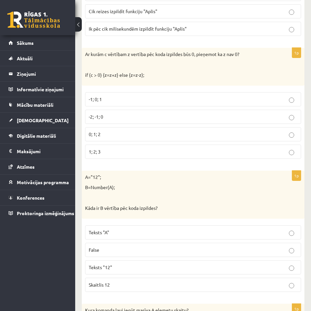
scroll to position [1026, 0]
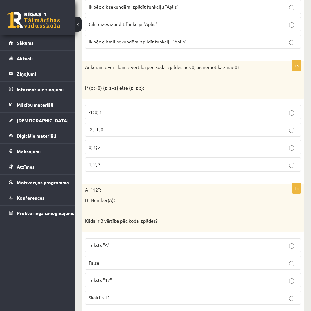
click at [187, 111] on p "-1; 0; 1" at bounding box center [193, 112] width 209 height 7
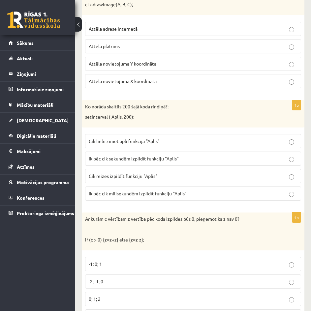
scroll to position [862, 0]
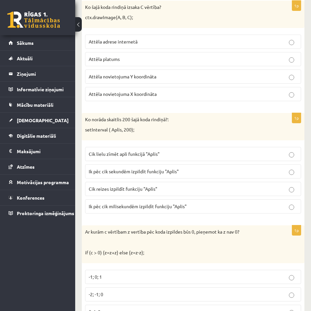
click at [211, 170] on p "Ik pēc cik sekundēm izpildīt funkciju "Aplis"" at bounding box center [193, 171] width 209 height 7
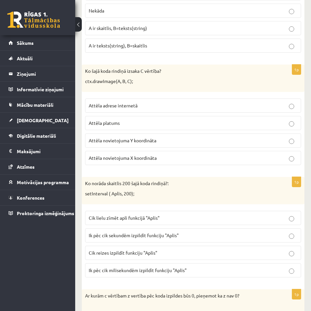
scroll to position [796, 0]
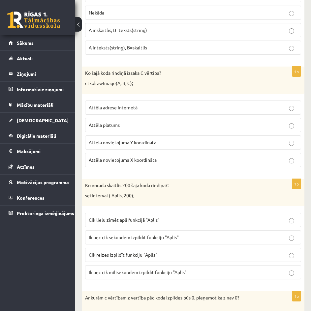
click at [217, 139] on p "Attēla novietojuma Y koordināta" at bounding box center [193, 142] width 209 height 7
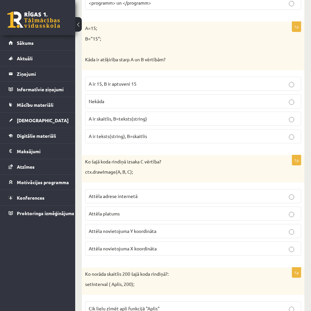
scroll to position [697, 0]
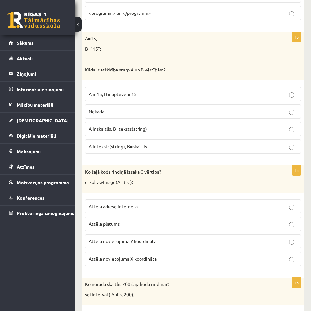
click at [186, 128] on p "A ir skaitlis, B=teksts(string)" at bounding box center [193, 129] width 209 height 7
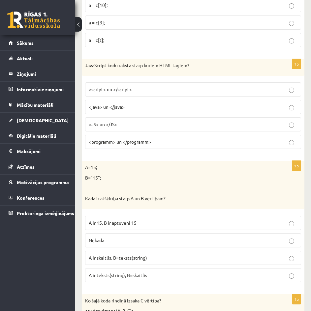
scroll to position [565, 0]
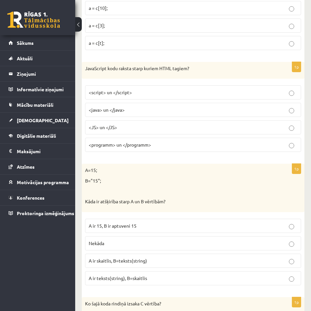
click at [182, 94] on p "<script> un </script>" at bounding box center [193, 92] width 209 height 7
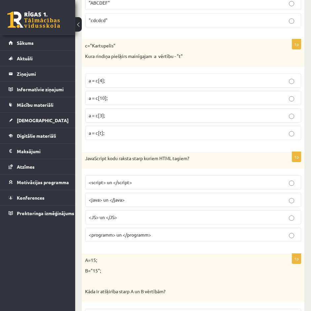
scroll to position [433, 0]
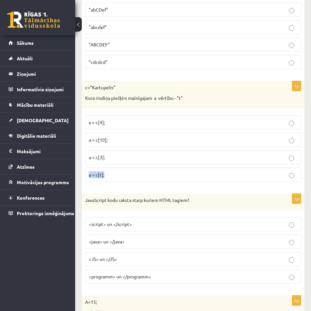
drag, startPoint x: 140, startPoint y: 161, endPoint x: 134, endPoint y: 170, distance: 11.8
click at [134, 170] on fieldset "a = c[4]; a = c[10]; a = c[3]; a = c[t];" at bounding box center [193, 148] width 216 height 72
click at [134, 170] on label "a = c[t];" at bounding box center [193, 175] width 216 height 14
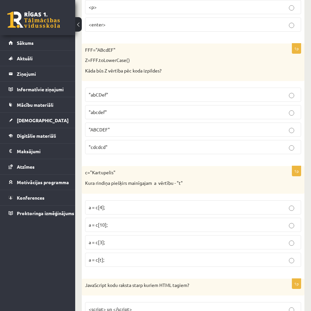
scroll to position [334, 0]
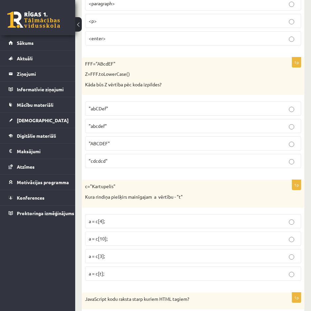
click at [129, 128] on p ""abcdef"" at bounding box center [193, 126] width 209 height 7
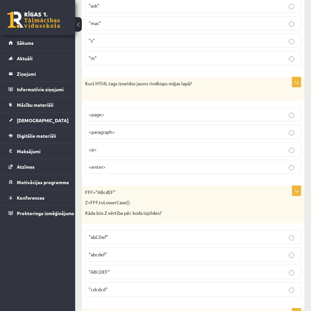
scroll to position [202, 0]
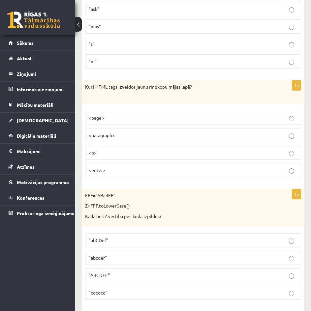
click at [123, 151] on p "<p>" at bounding box center [193, 152] width 209 height 7
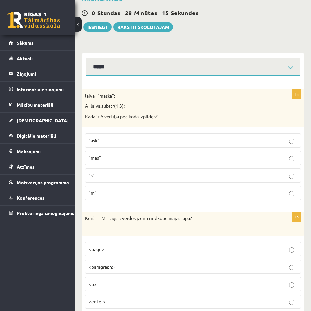
scroll to position [70, 0]
click at [180, 136] on label ""ask"" at bounding box center [193, 141] width 216 height 14
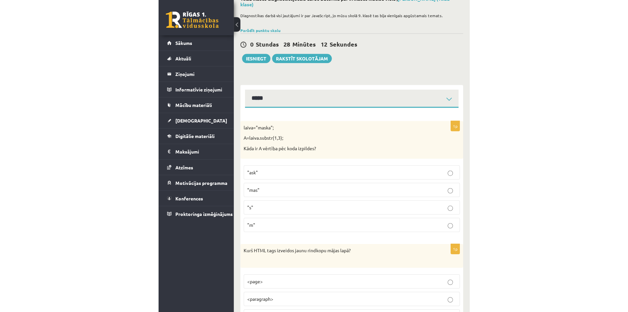
scroll to position [37, 0]
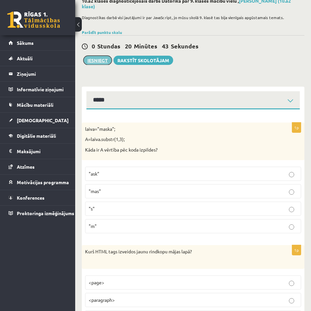
click at [92, 62] on button "Iesniegt" at bounding box center [97, 60] width 28 height 9
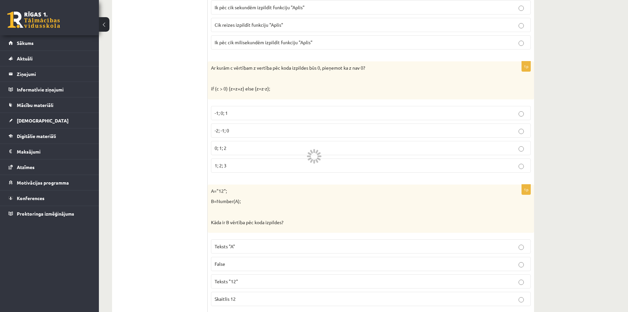
scroll to position [1026, 0]
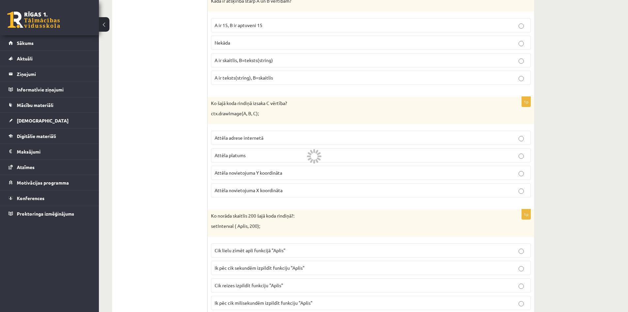
scroll to position [0, 0]
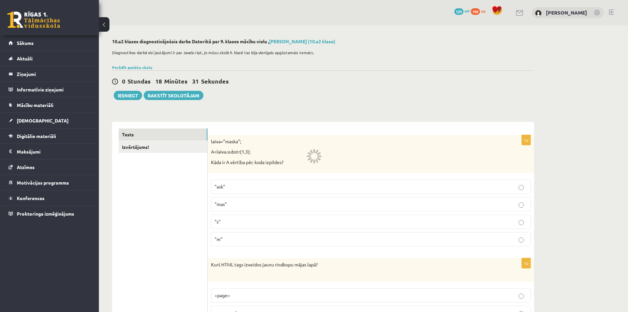
drag, startPoint x: 544, startPoint y: 184, endPoint x: 516, endPoint y: 87, distance: 100.6
drag, startPoint x: 168, startPoint y: 130, endPoint x: 165, endPoint y: 9, distance: 120.7
click at [150, 146] on link "Izvērtējums!" at bounding box center [163, 147] width 89 height 12
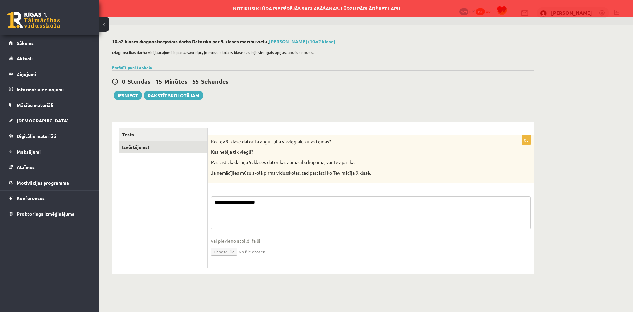
drag, startPoint x: 291, startPoint y: 208, endPoint x: 197, endPoint y: 190, distance: 95.4
click at [197, 190] on div "**********" at bounding box center [323, 198] width 422 height 152
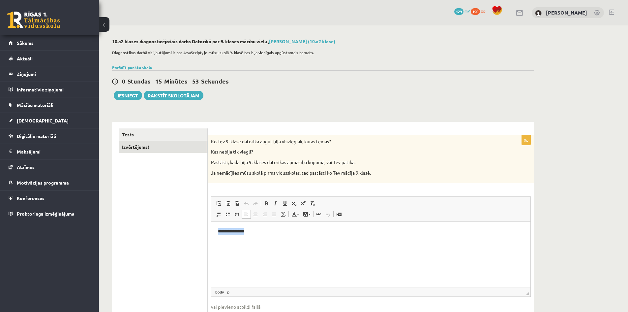
drag, startPoint x: 261, startPoint y: 232, endPoint x: 211, endPoint y: 219, distance: 51.6
click at [211, 221] on html "**********" at bounding box center [370, 231] width 319 height 20
click at [150, 130] on link "Tests" at bounding box center [163, 134] width 89 height 12
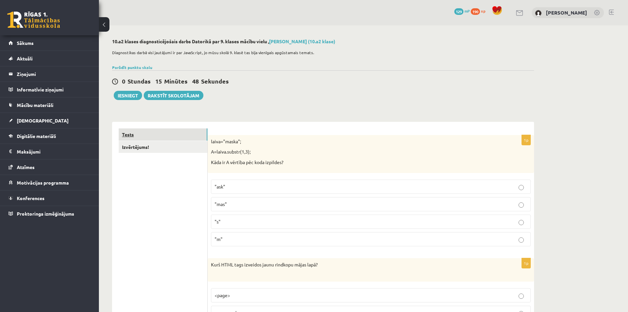
click at [150, 137] on link "Tests" at bounding box center [163, 134] width 89 height 12
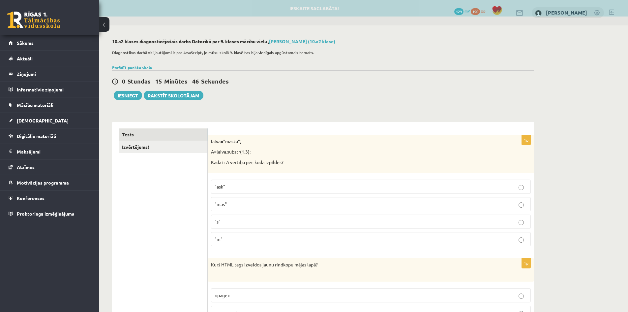
click at [154, 136] on link "Tests" at bounding box center [163, 134] width 89 height 12
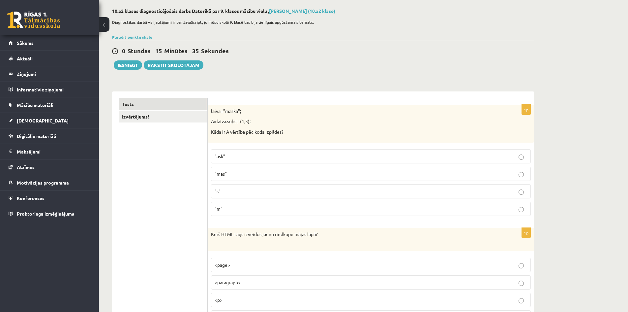
scroll to position [33, 0]
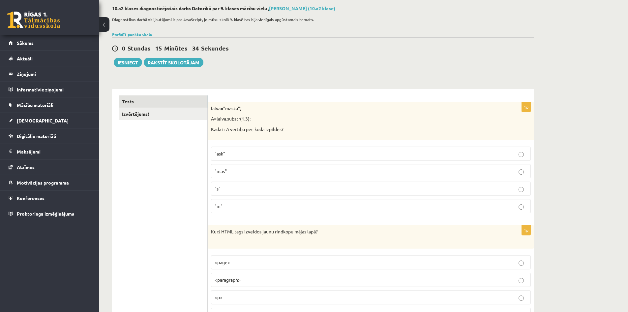
click at [258, 147] on label ""ask"" at bounding box center [371, 153] width 320 height 14
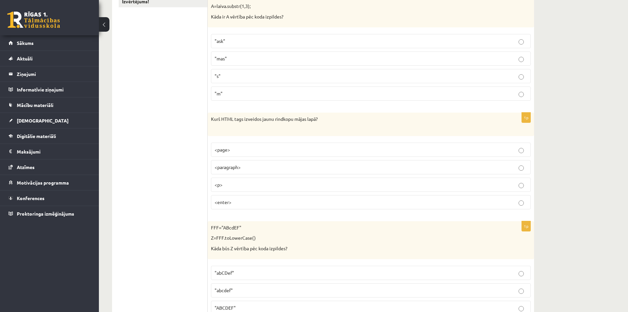
scroll to position [231, 0]
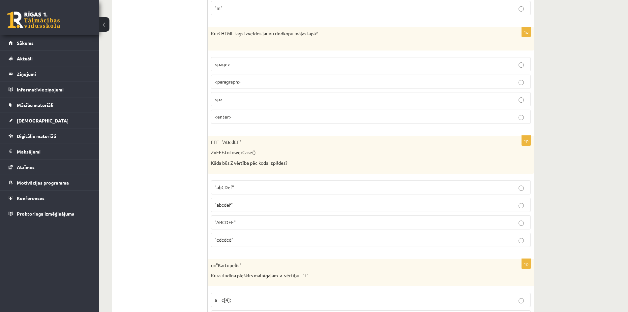
click at [311, 107] on fieldset "<page> <paragraph> <p> <enter>" at bounding box center [371, 90] width 320 height 72
click at [311, 101] on p "<p>" at bounding box center [371, 99] width 313 height 7
click at [311, 204] on p ""abcdef"" at bounding box center [371, 204] width 313 height 7
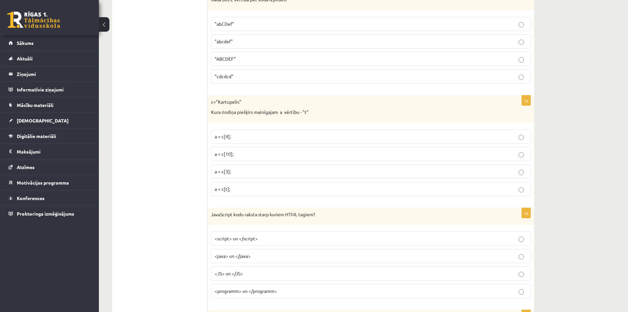
scroll to position [396, 0]
click at [309, 186] on p "a = c[t];" at bounding box center [371, 187] width 313 height 7
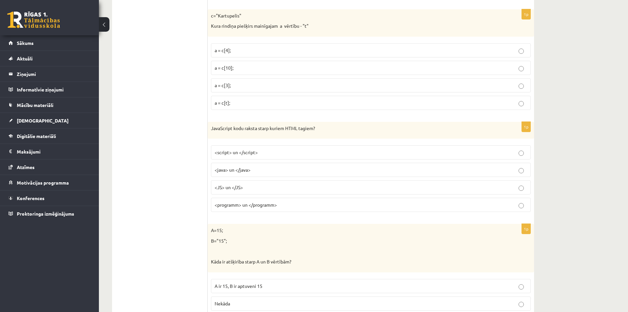
scroll to position [495, 0]
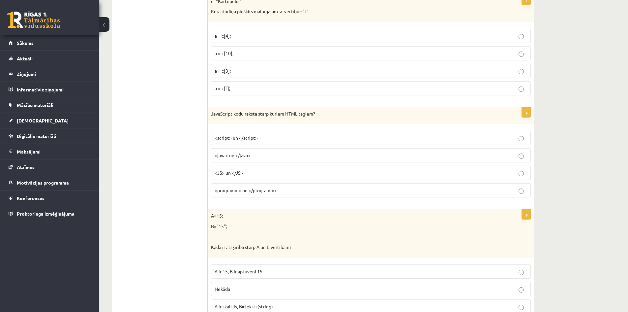
click at [311, 161] on label "<java> un </java>" at bounding box center [371, 155] width 320 height 14
click at [311, 140] on p "<script> un </script>" at bounding box center [371, 137] width 313 height 7
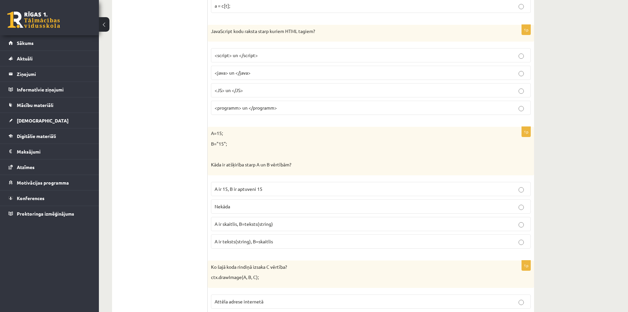
scroll to position [626, 0]
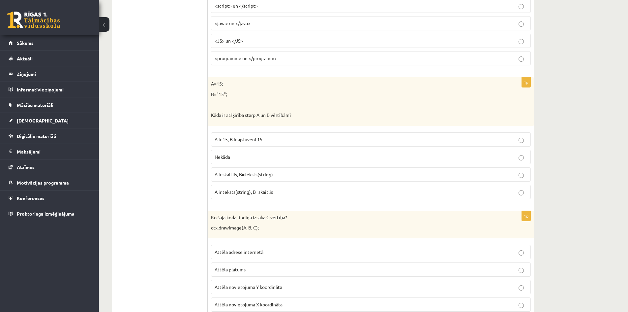
click at [311, 178] on label "A ir skaitlis, B=teksts(string)" at bounding box center [371, 174] width 320 height 14
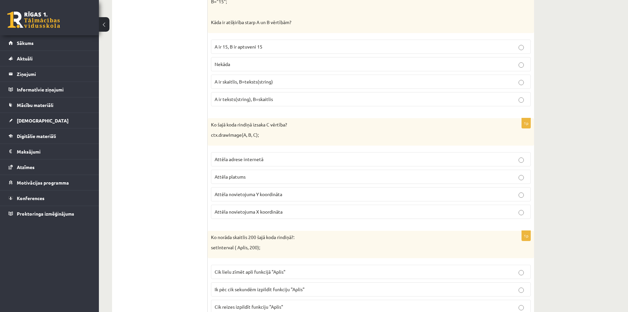
scroll to position [725, 0]
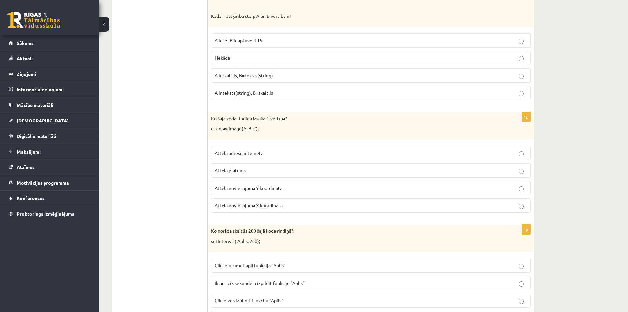
click at [311, 190] on p "Attēla novietojuma Y koordināta" at bounding box center [371, 187] width 313 height 7
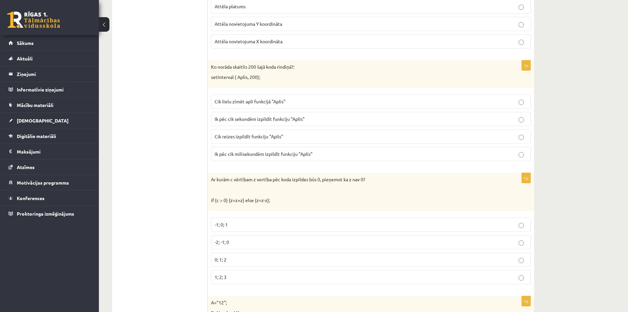
scroll to position [890, 0]
click at [311, 127] on fieldset "Cik lielu zīmēt apli funkcijā "Aplis" Ik pēc cik sekundēm izpildīt funkciju "Ap…" at bounding box center [371, 126] width 320 height 72
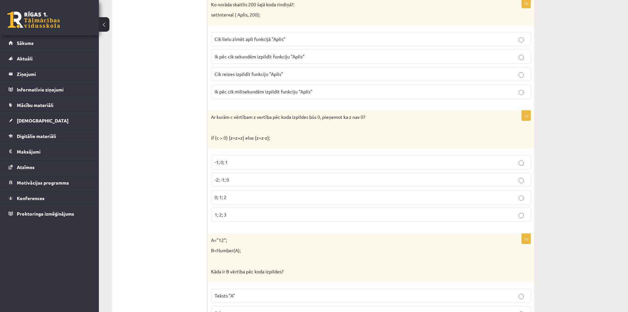
scroll to position [956, 0]
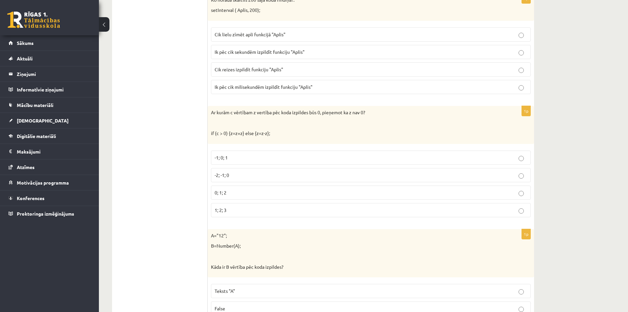
click at [311, 72] on p "Cik reizes izpildīt funkciju "Aplis"" at bounding box center [371, 69] width 313 height 7
click at [311, 53] on p "Ik pēc cik sekundēm izpildīt funkciju "Aplis"" at bounding box center [371, 51] width 313 height 7
click at [311, 160] on p "-1; 0; 1" at bounding box center [371, 157] width 313 height 7
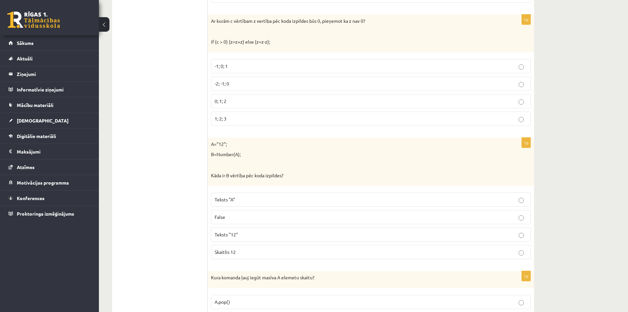
scroll to position [1088, 0]
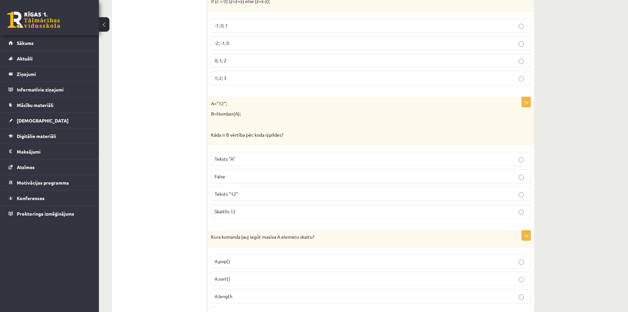
click at [311, 213] on p "Skaitlis 12" at bounding box center [371, 211] width 313 height 7
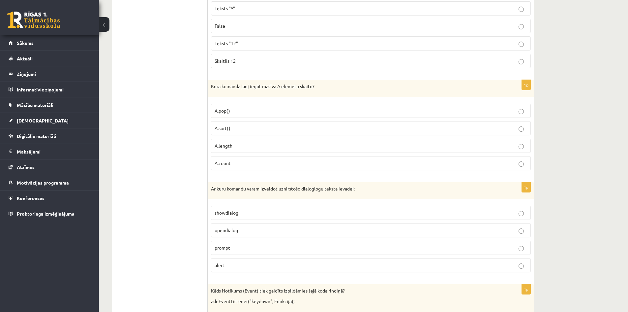
scroll to position [1253, 0]
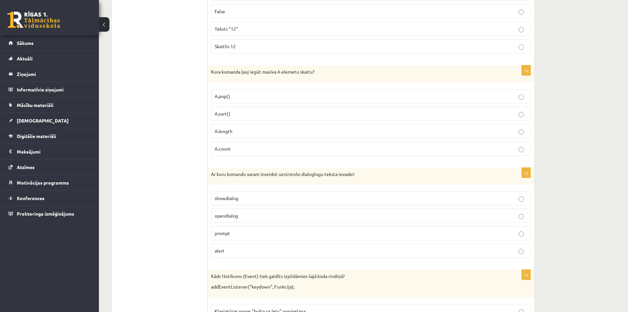
click at [311, 134] on p "A.length" at bounding box center [371, 131] width 313 height 7
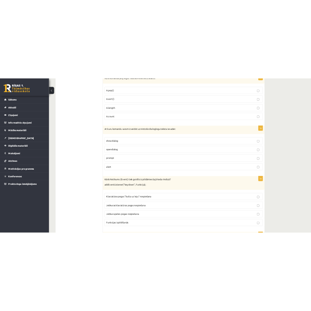
scroll to position [1352, 0]
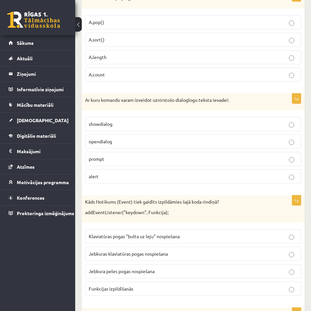
click at [143, 160] on p "prompt" at bounding box center [193, 159] width 209 height 7
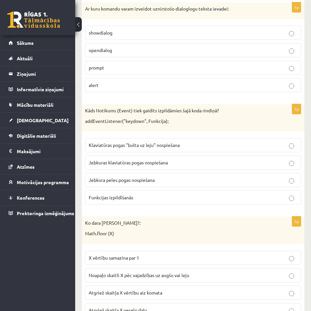
scroll to position [1451, 0]
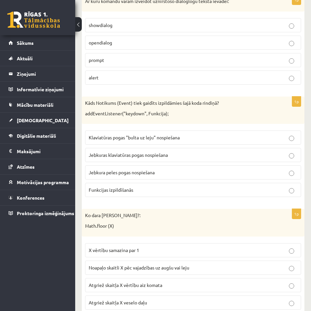
click at [162, 161] on label "Jebkuras klaviatūras pogas nospiešana" at bounding box center [193, 155] width 216 height 14
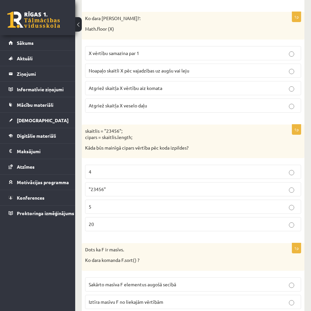
scroll to position [1649, 0]
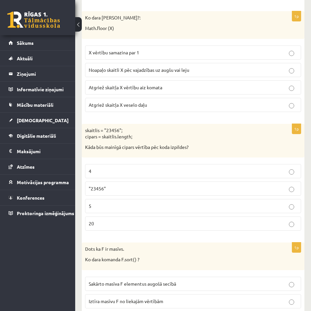
click at [189, 89] on p "Atgriež skaitļa X vērtību aiz komata" at bounding box center [193, 87] width 209 height 7
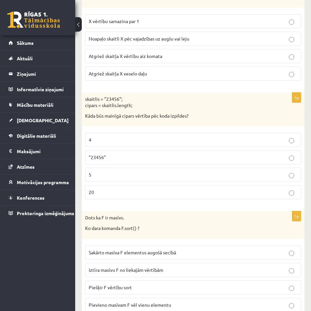
scroll to position [1681, 0]
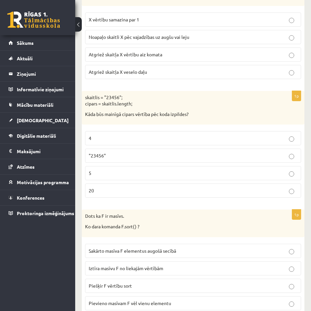
click at [186, 73] on p "Atgriež skaitļa X veselo daļu" at bounding box center [193, 72] width 209 height 7
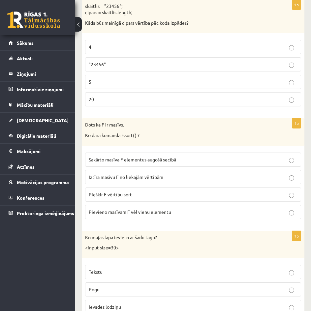
scroll to position [1747, 0]
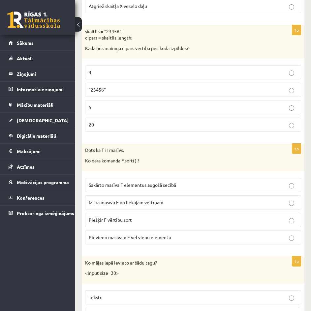
click at [175, 64] on fieldset "4 "23456" 5 20" at bounding box center [193, 98] width 216 height 72
click at [176, 70] on p "4" at bounding box center [193, 72] width 209 height 7
click at [152, 108] on p "5" at bounding box center [193, 107] width 209 height 7
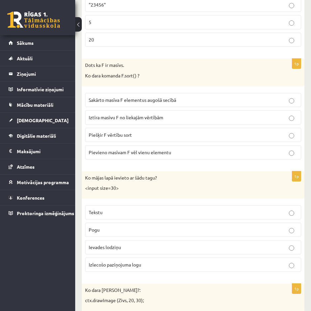
scroll to position [1879, 0]
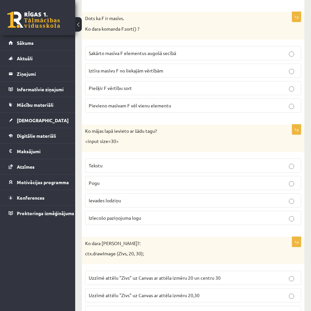
click at [190, 55] on p "Sakārto masīva F elementus augošā secībā" at bounding box center [193, 53] width 209 height 7
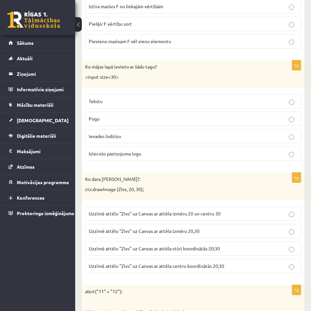
scroll to position [1945, 0]
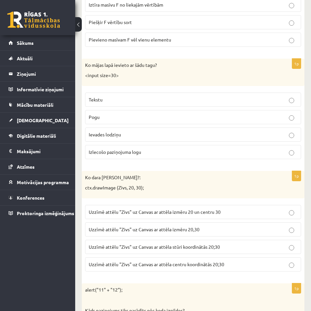
click at [192, 139] on label "Ievades lodziņu" at bounding box center [193, 135] width 216 height 14
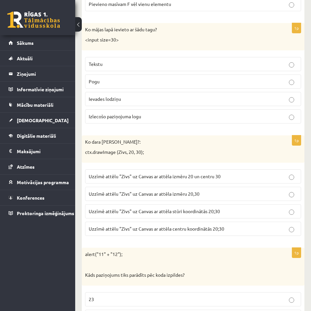
scroll to position [2011, 0]
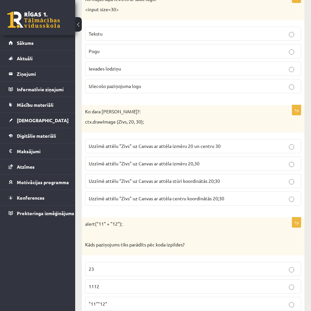
click at [246, 181] on p "Uzzīmē attēlu "Zivs" uz Canvas ar attēla stūri koordinātās 20;30" at bounding box center [193, 181] width 209 height 7
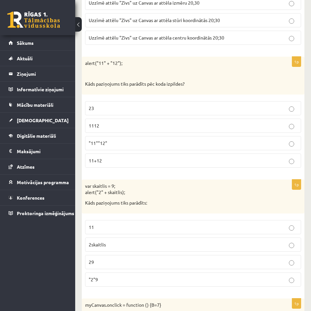
scroll to position [2176, 0]
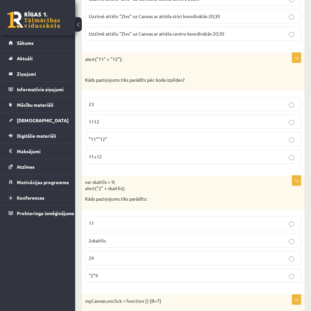
click at [170, 117] on label "1112" at bounding box center [193, 122] width 216 height 14
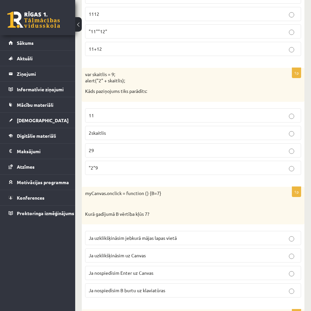
scroll to position [2308, 0]
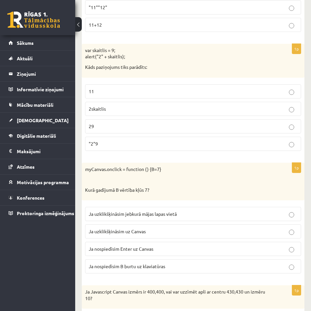
click at [189, 131] on label "29" at bounding box center [193, 126] width 216 height 14
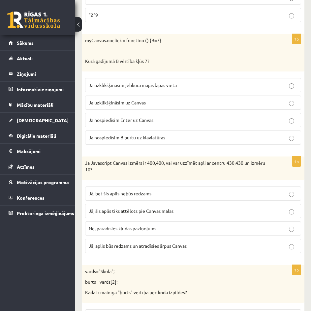
scroll to position [2440, 0]
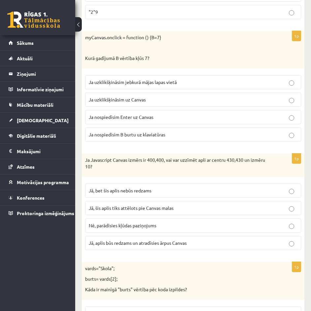
click at [197, 82] on p "Ja uzklikšķināsim jebkurā mājas lapas vietā" at bounding box center [193, 82] width 209 height 7
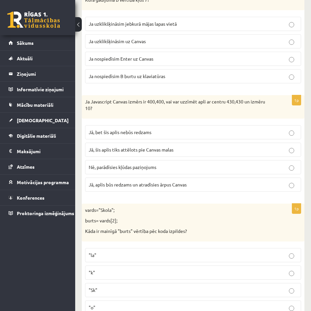
scroll to position [2506, 0]
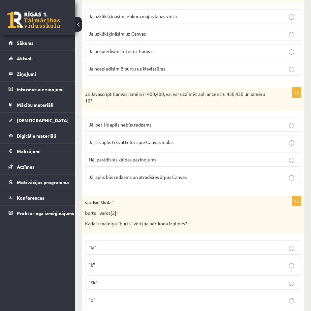
click at [246, 129] on label "Jā, bet šis aplis nebūs redzams" at bounding box center [193, 125] width 216 height 14
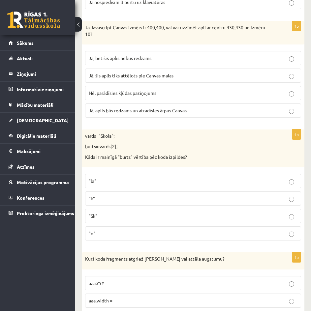
scroll to position [2605, 0]
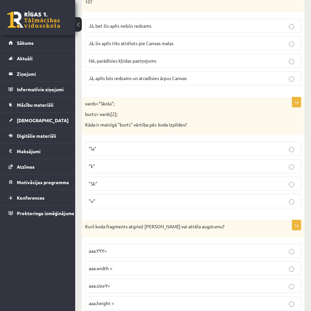
click at [191, 196] on label ""o"" at bounding box center [193, 201] width 216 height 14
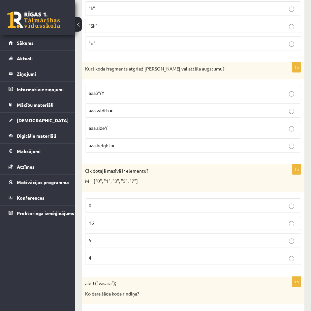
scroll to position [2770, 0]
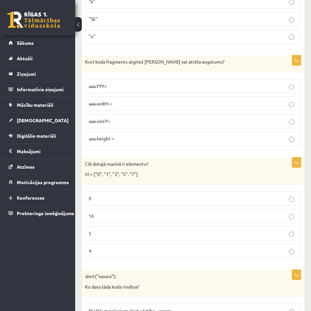
click at [195, 139] on p "aaa.height =" at bounding box center [193, 138] width 209 height 7
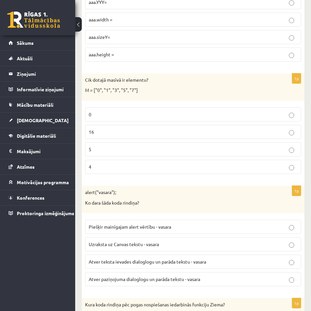
scroll to position [2868, 0]
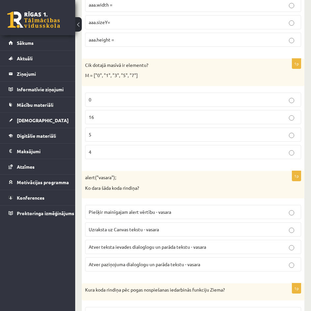
click at [212, 138] on p "5" at bounding box center [193, 134] width 209 height 7
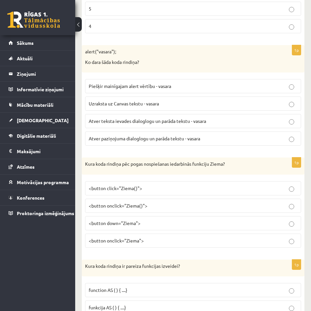
scroll to position [3000, 0]
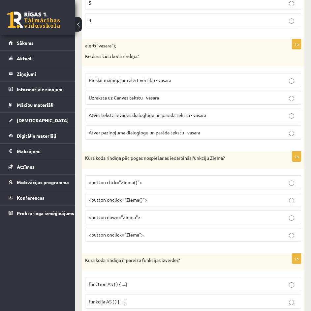
click at [226, 117] on p "Atver teksta ievades dialoglogu un parāda tekstu - vasara" at bounding box center [193, 115] width 209 height 7
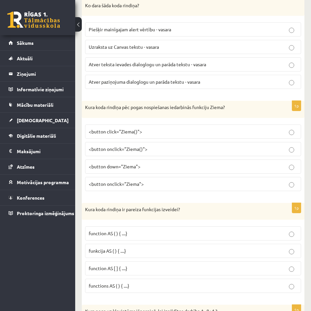
scroll to position [3066, 0]
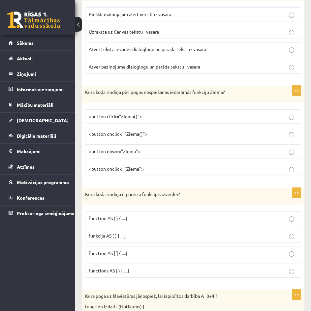
click at [215, 133] on p "<button onclick="Ziema()">" at bounding box center [193, 134] width 209 height 7
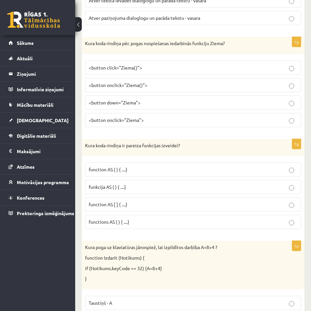
scroll to position [3132, 0]
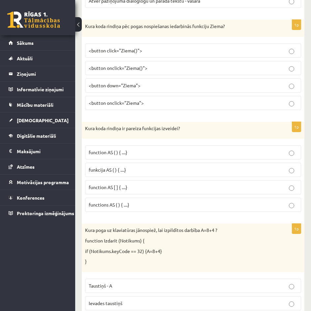
click at [204, 154] on p "function AS ( ) { ....}" at bounding box center [193, 152] width 209 height 7
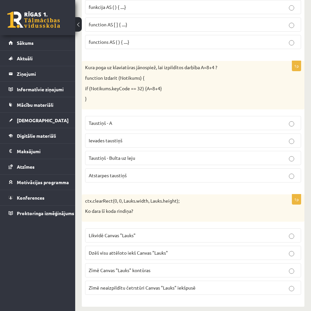
scroll to position [3297, 0]
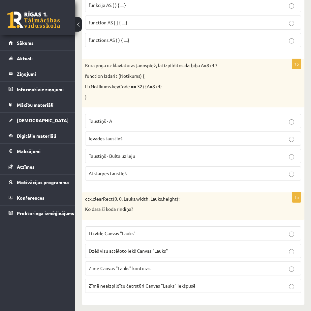
click at [194, 175] on p "Atstarpes taustiņš" at bounding box center [193, 173] width 209 height 7
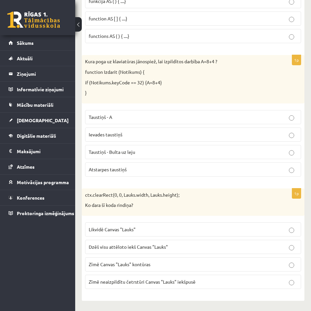
click at [215, 244] on p "Dzēš visu attēloto iekš Canvas "Lauks"" at bounding box center [193, 247] width 209 height 7
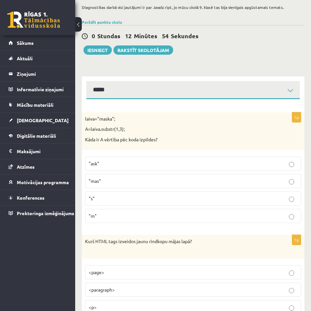
scroll to position [0, 0]
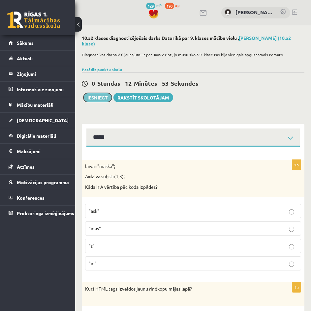
click at [91, 95] on button "Iesniegt" at bounding box center [97, 97] width 28 height 9
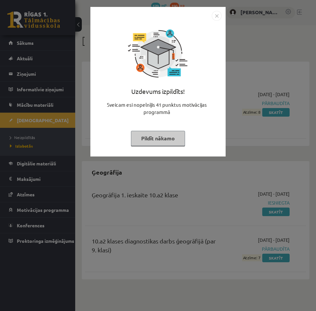
click at [150, 143] on button "Pildīt nākamo" at bounding box center [158, 138] width 54 height 15
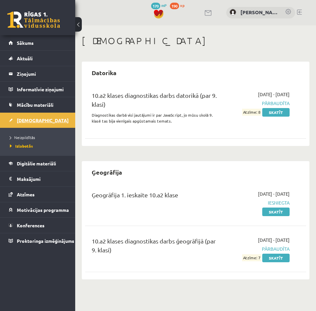
click at [35, 123] on link "[DEMOGRAPHIC_DATA]" at bounding box center [38, 120] width 58 height 15
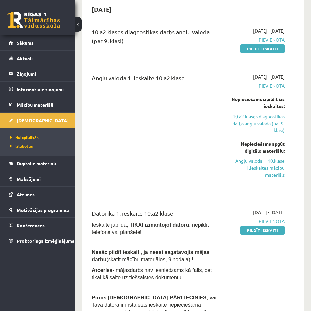
scroll to position [66, 0]
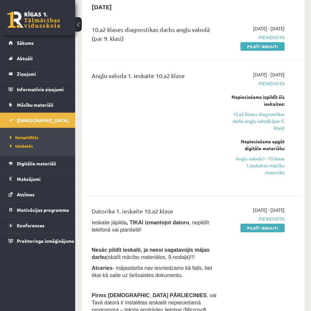
click at [268, 110] on div "Nepieciešams izpildīt šīs ieskaites: 10.a2 klases diagnostikas darbs angļu valo…" at bounding box center [256, 113] width 58 height 38
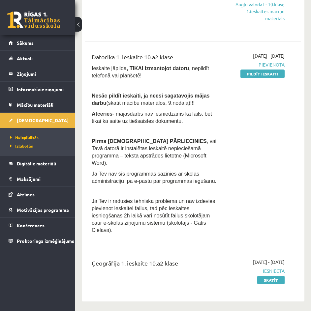
scroll to position [297, 0]
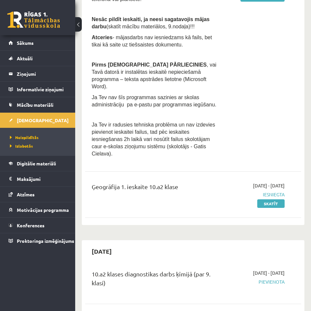
click at [268, 191] on span "Iesniegta" at bounding box center [256, 194] width 58 height 7
click at [267, 199] on link "Skatīt" at bounding box center [270, 203] width 27 height 9
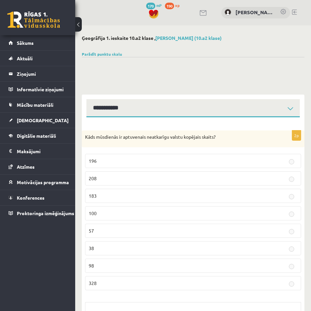
select select "**********"
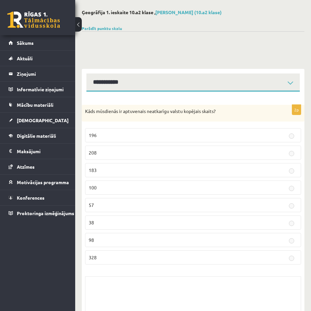
scroll to position [77, 0]
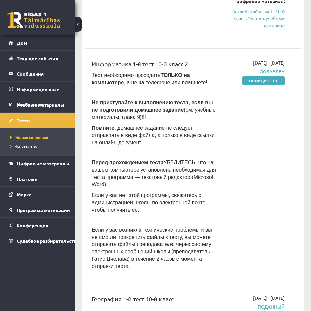
scroll to position [330, 0]
